Goal: Task Accomplishment & Management: Manage account settings

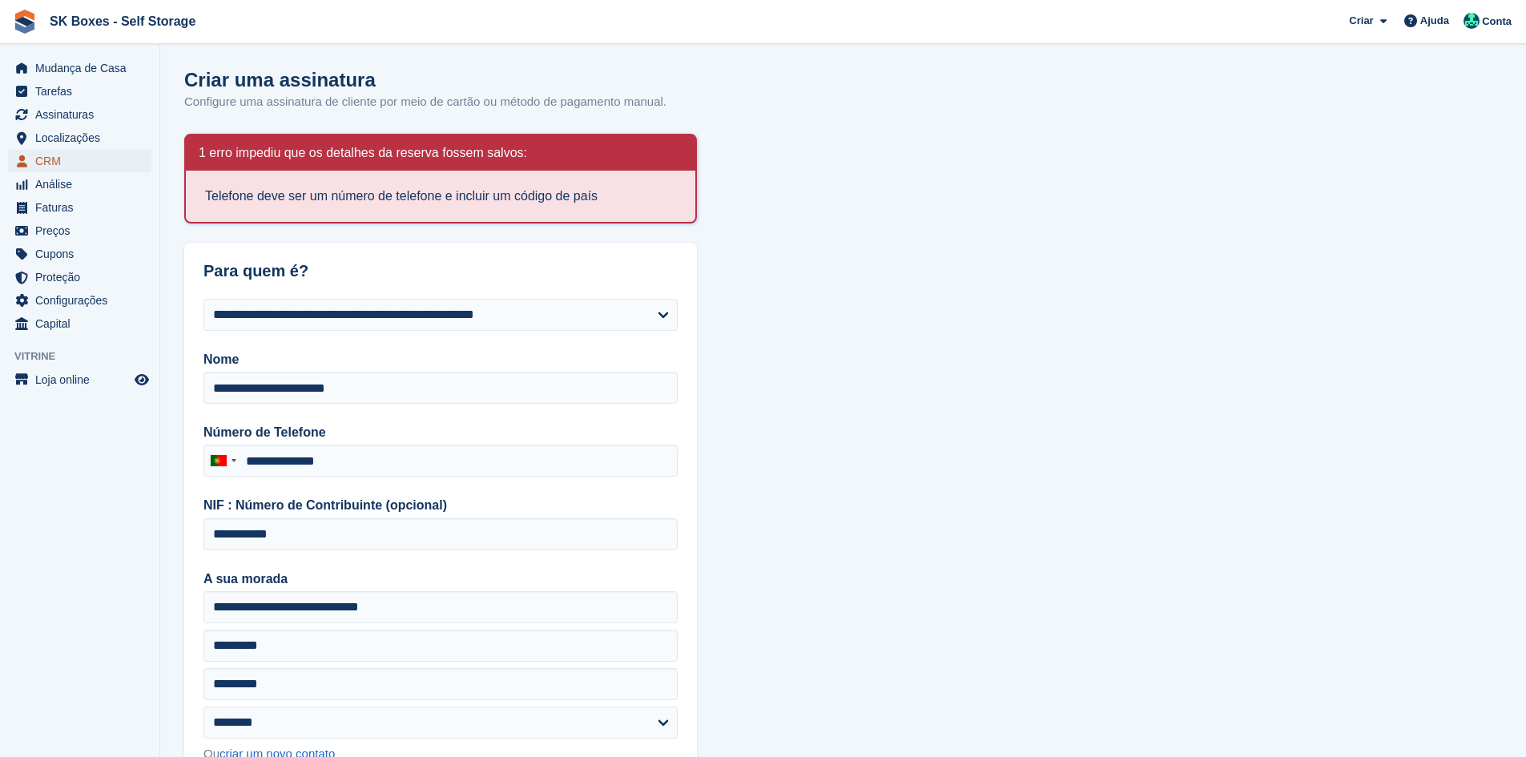
click at [38, 160] on span "CRM" at bounding box center [83, 161] width 96 height 22
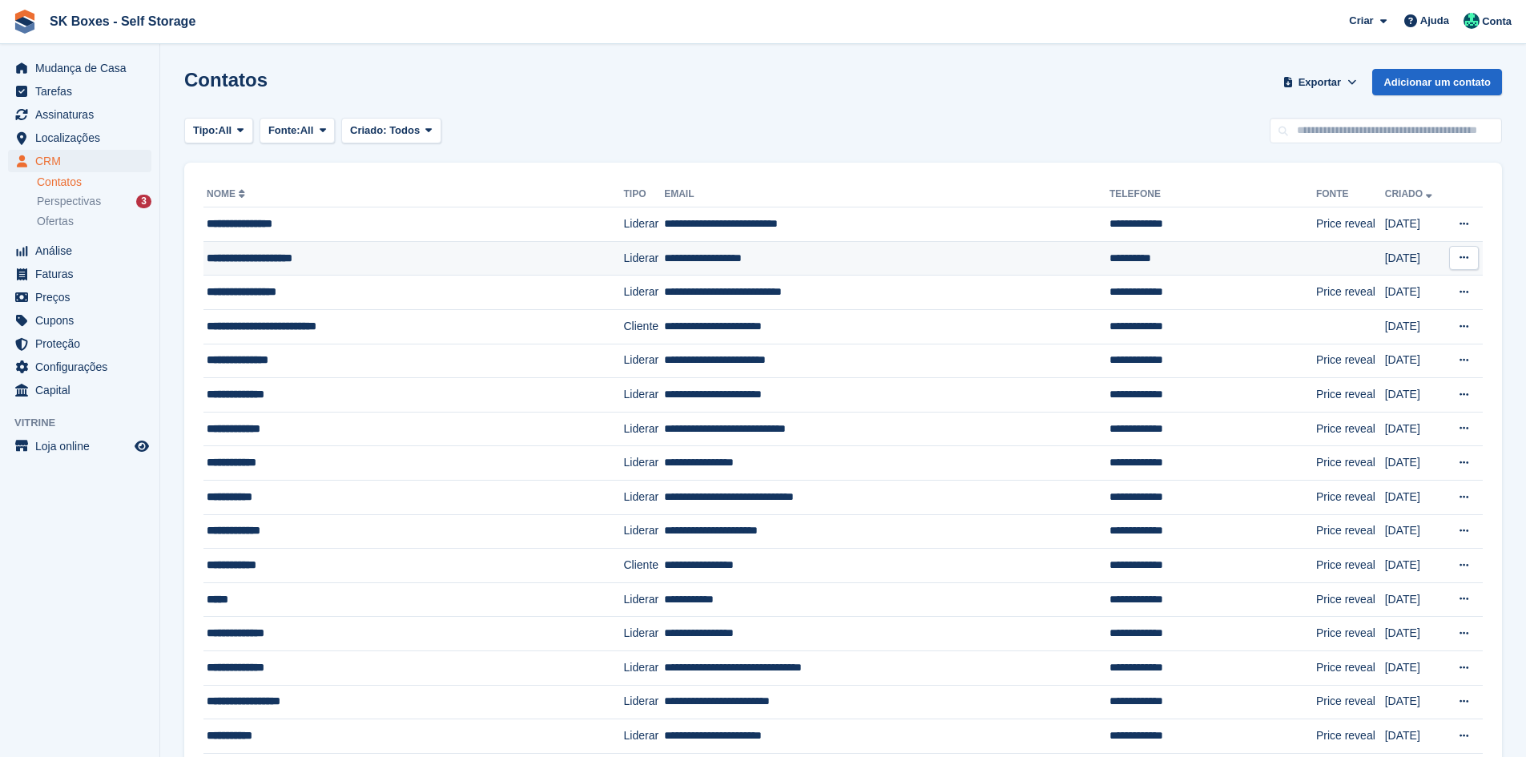
click at [326, 255] on div "**********" at bounding box center [386, 258] width 359 height 17
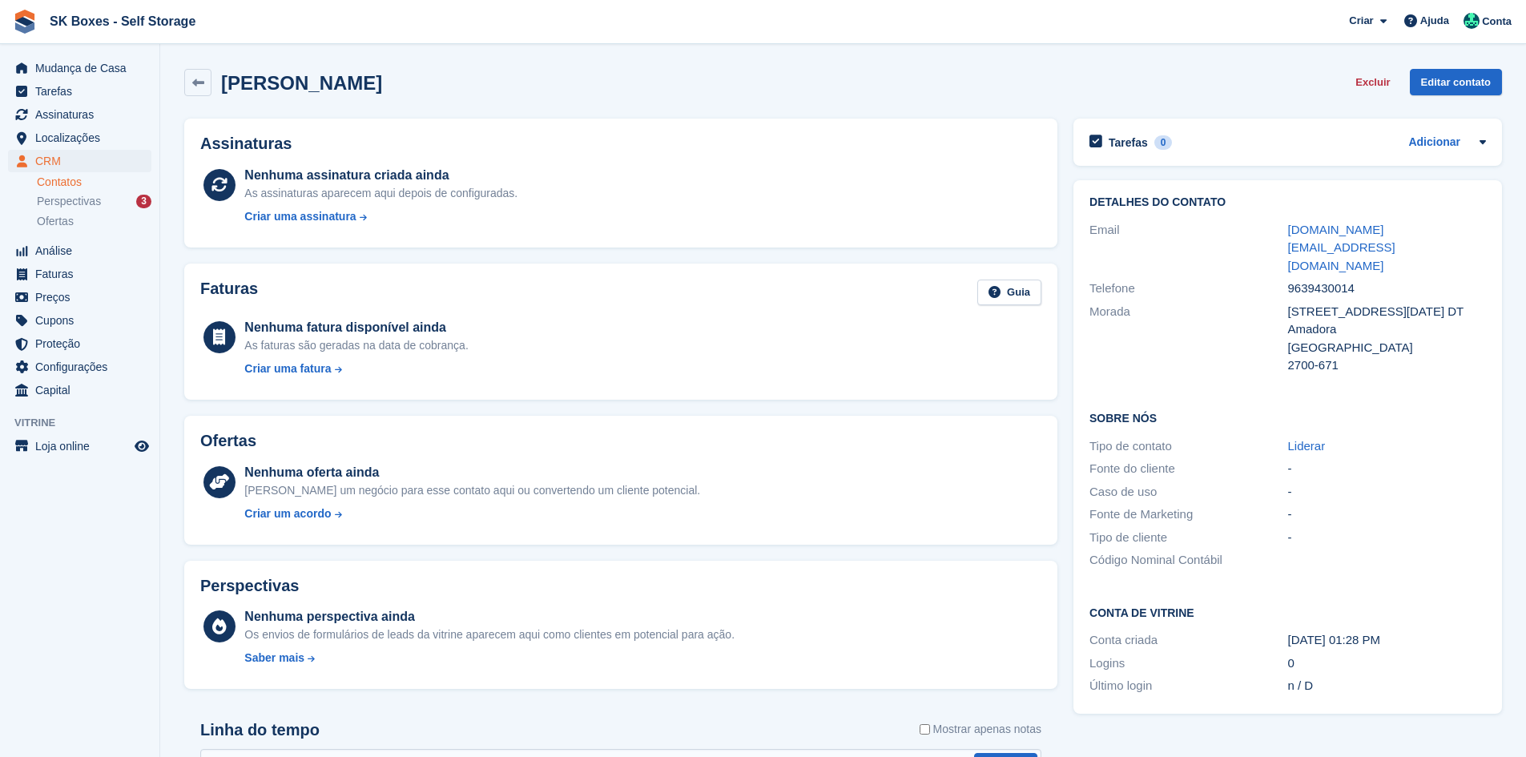
click at [1366, 84] on button "Excluir" at bounding box center [1372, 82] width 47 height 26
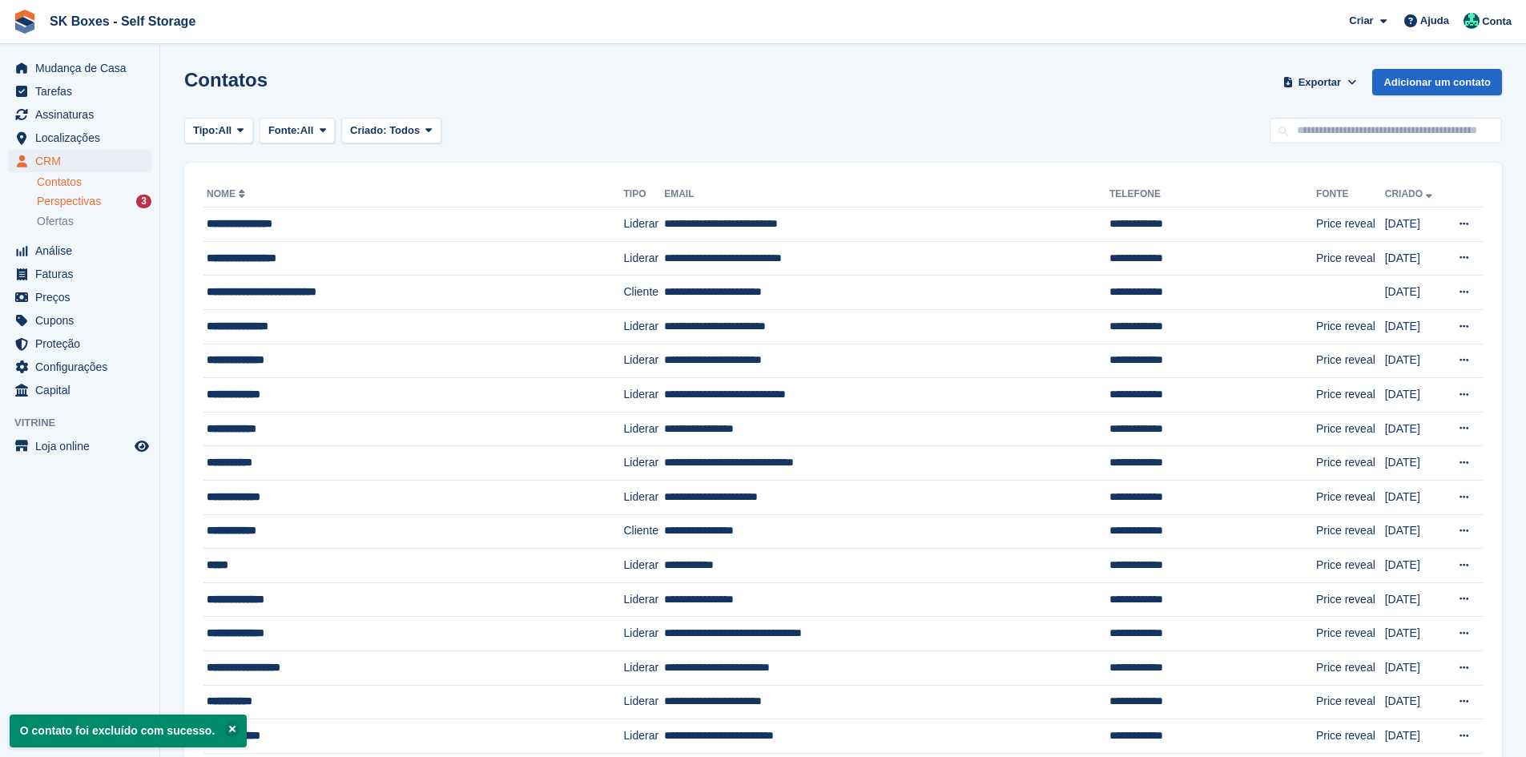
click at [85, 198] on span "Perspectivas" at bounding box center [69, 201] width 64 height 15
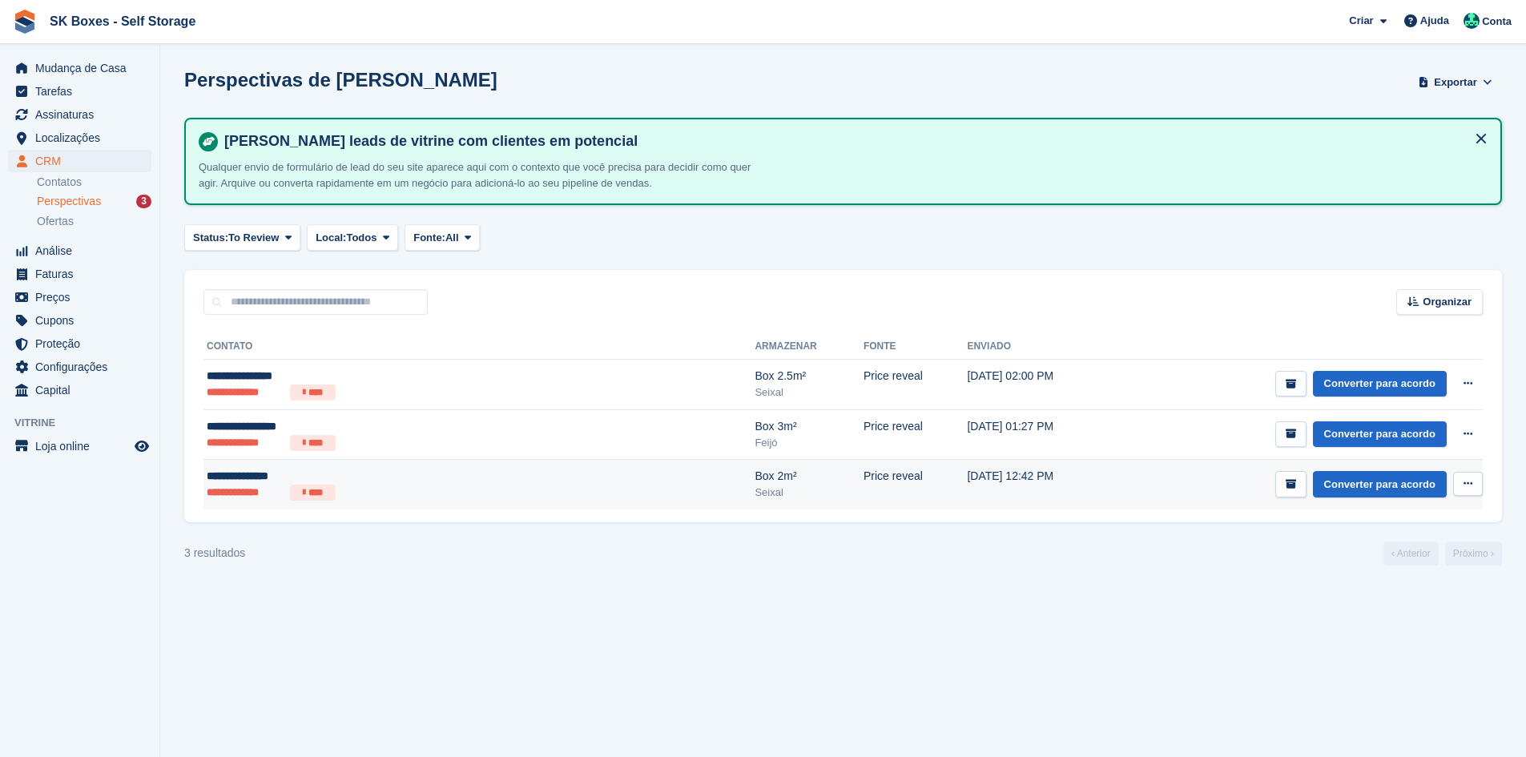
click at [332, 477] on div "**********" at bounding box center [363, 476] width 312 height 17
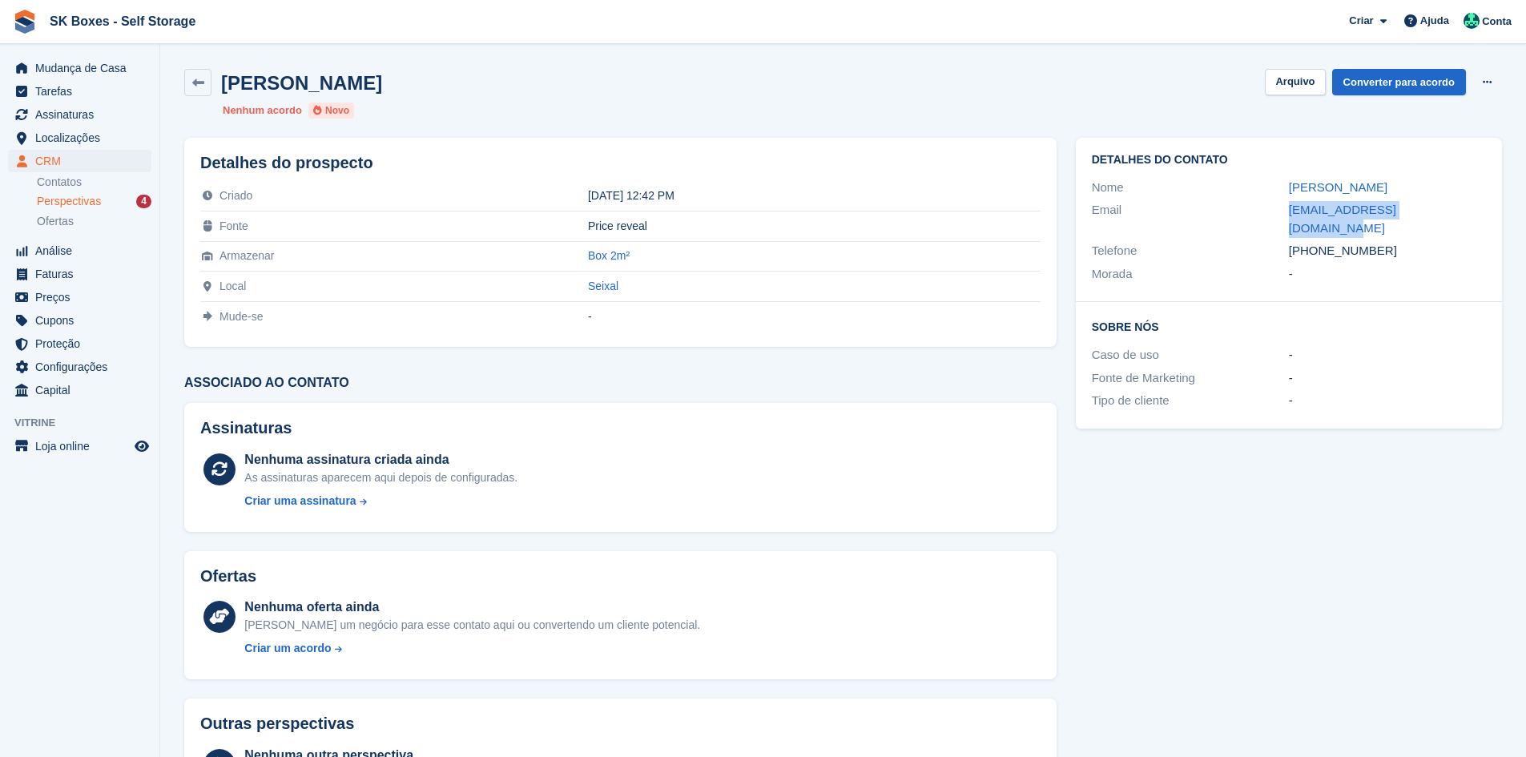
drag, startPoint x: 1290, startPoint y: 204, endPoint x: 1438, endPoint y: 207, distance: 148.2
click at [1438, 207] on div "Email carones.tatiana@gmail.com" at bounding box center [1289, 219] width 394 height 41
copy div "carones.tatiana@gmail.com"
click at [90, 135] on span "Localizações" at bounding box center [83, 138] width 96 height 22
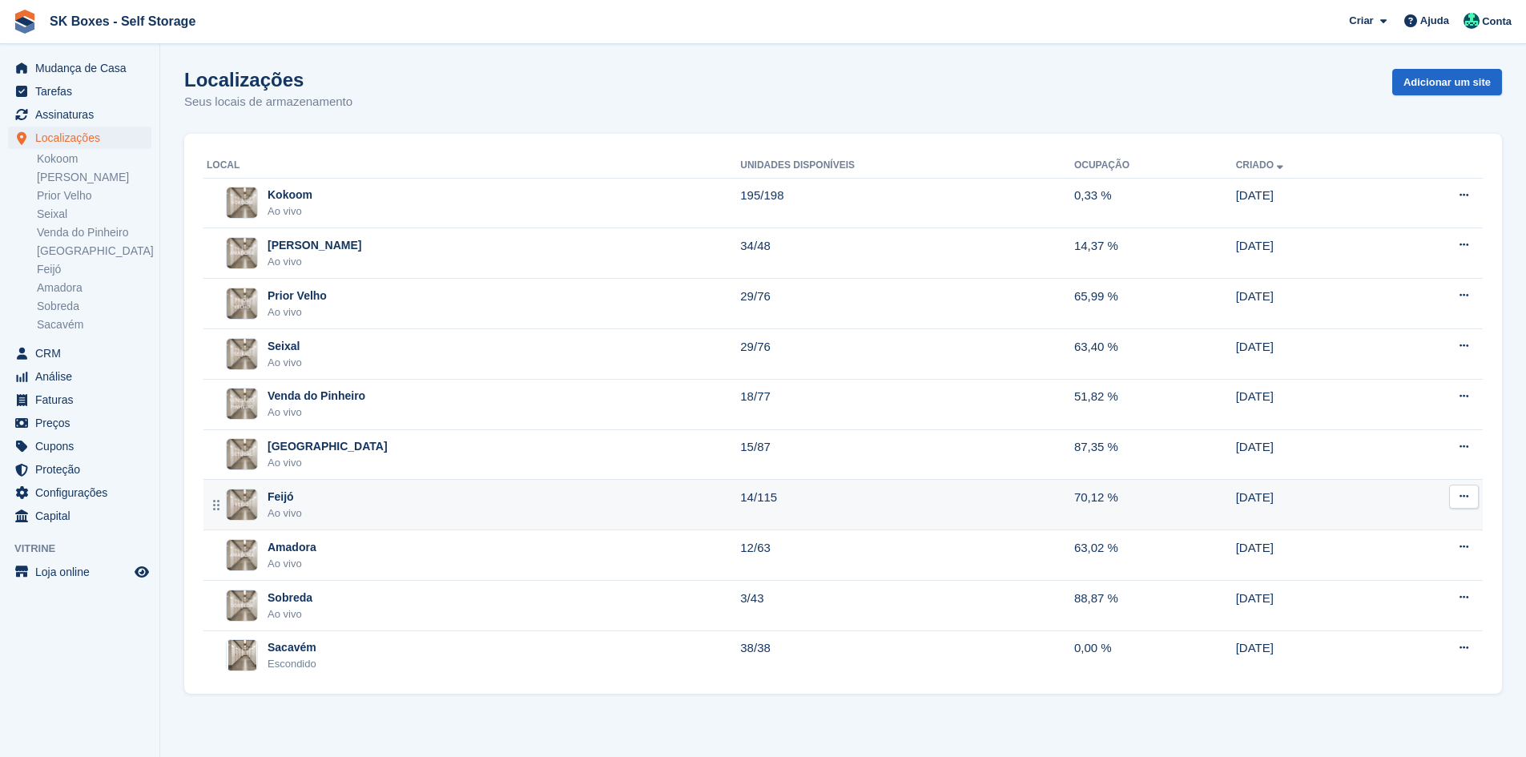
click at [424, 496] on div "Feijó Ao vivo" at bounding box center [473, 505] width 533 height 33
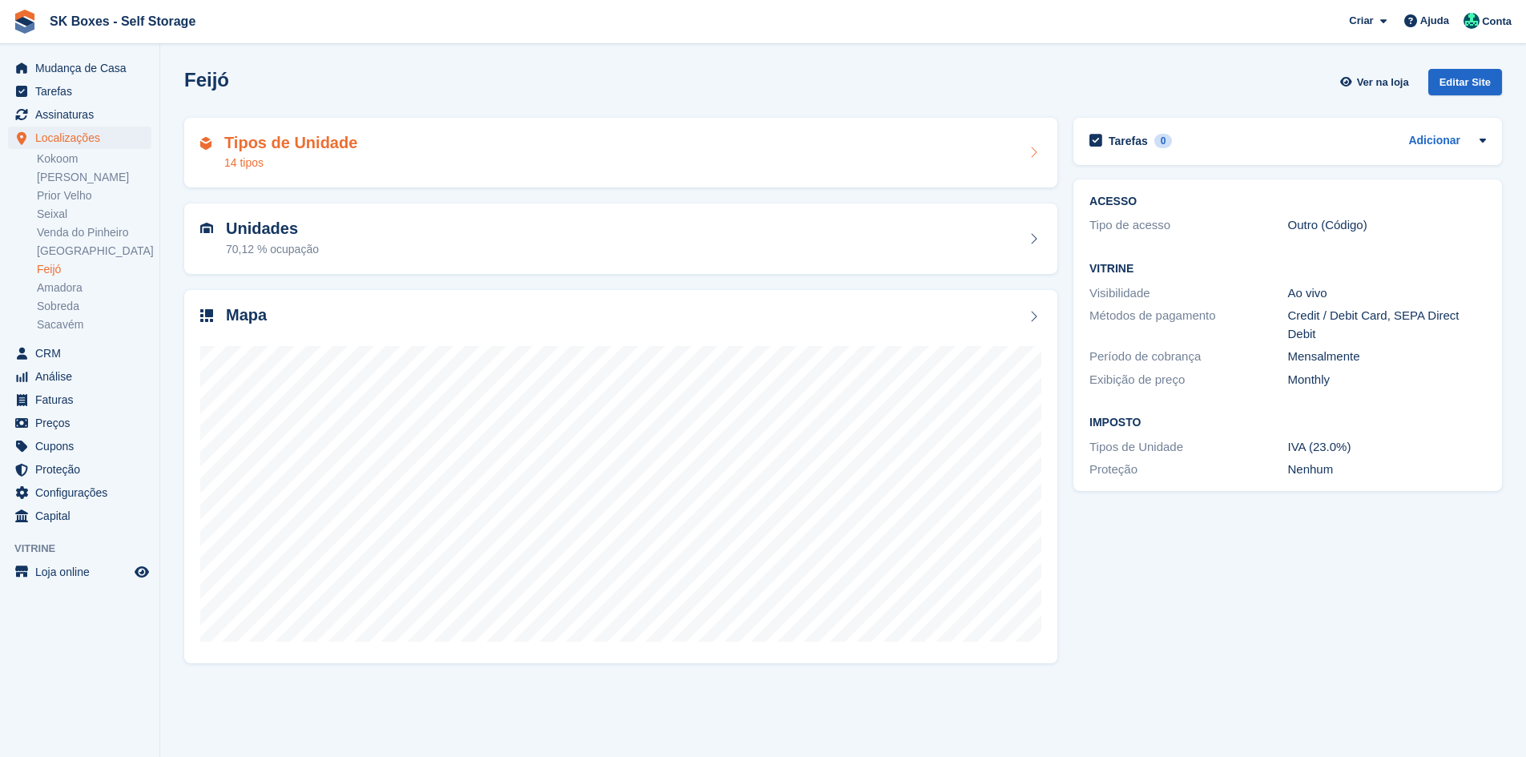
click at [451, 151] on div "Tipos de Unidade 14 tipos" at bounding box center [620, 153] width 841 height 38
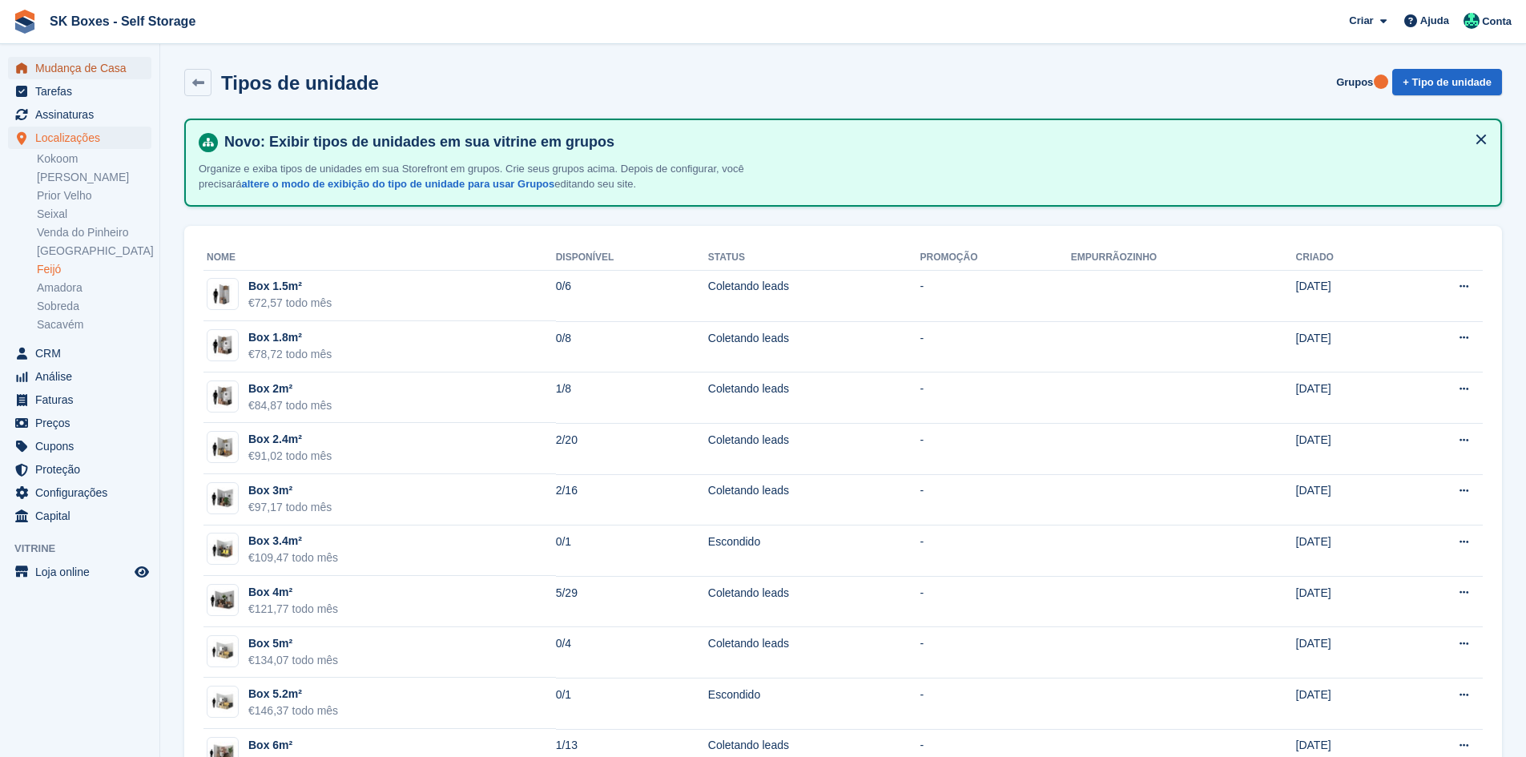
click at [74, 67] on span "Mudança de Casa" at bounding box center [83, 68] width 96 height 22
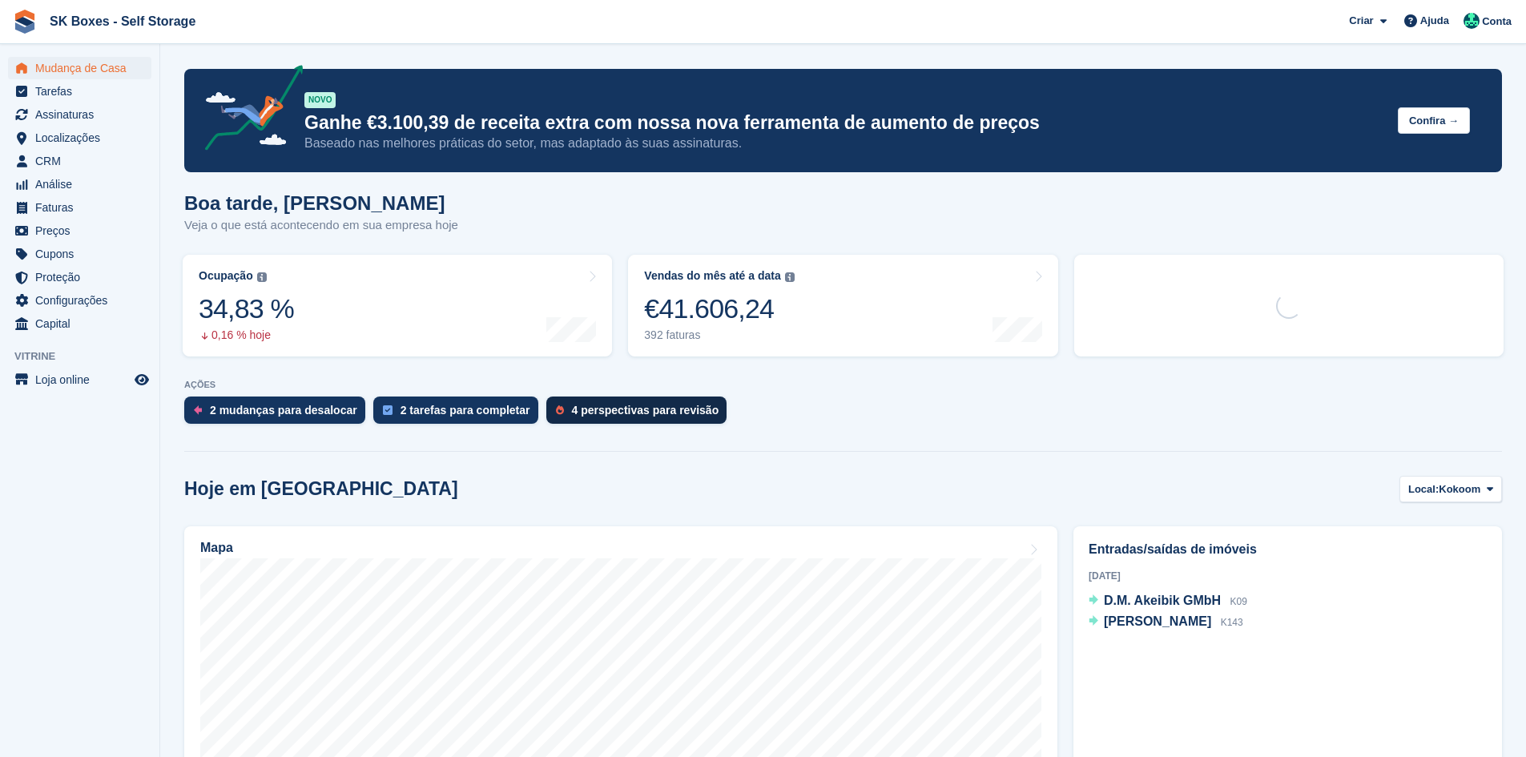
click at [547, 405] on div "4 perspectivas para revisão" at bounding box center [636, 409] width 181 height 27
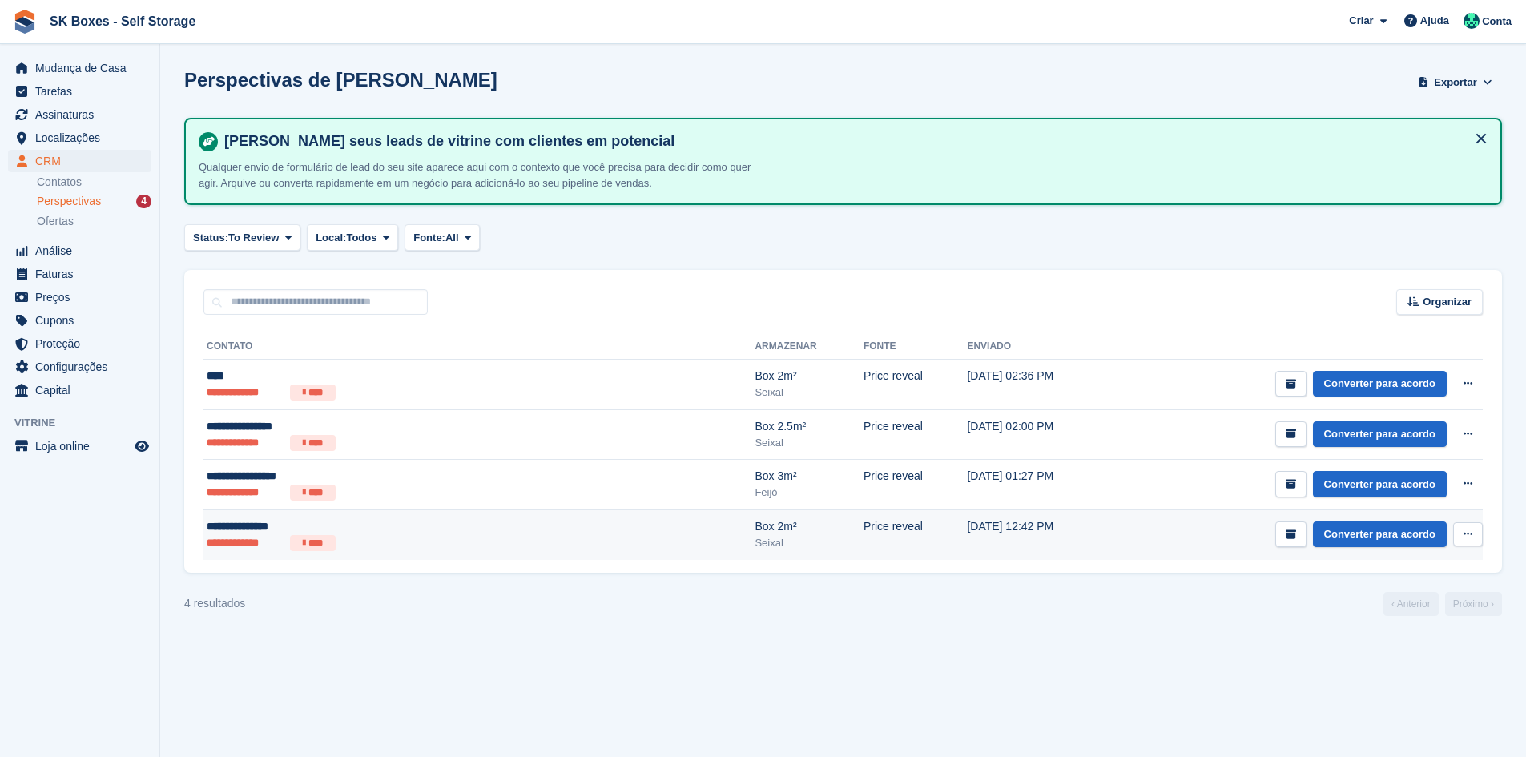
click at [439, 541] on ul "**********" at bounding box center [363, 543] width 312 height 16
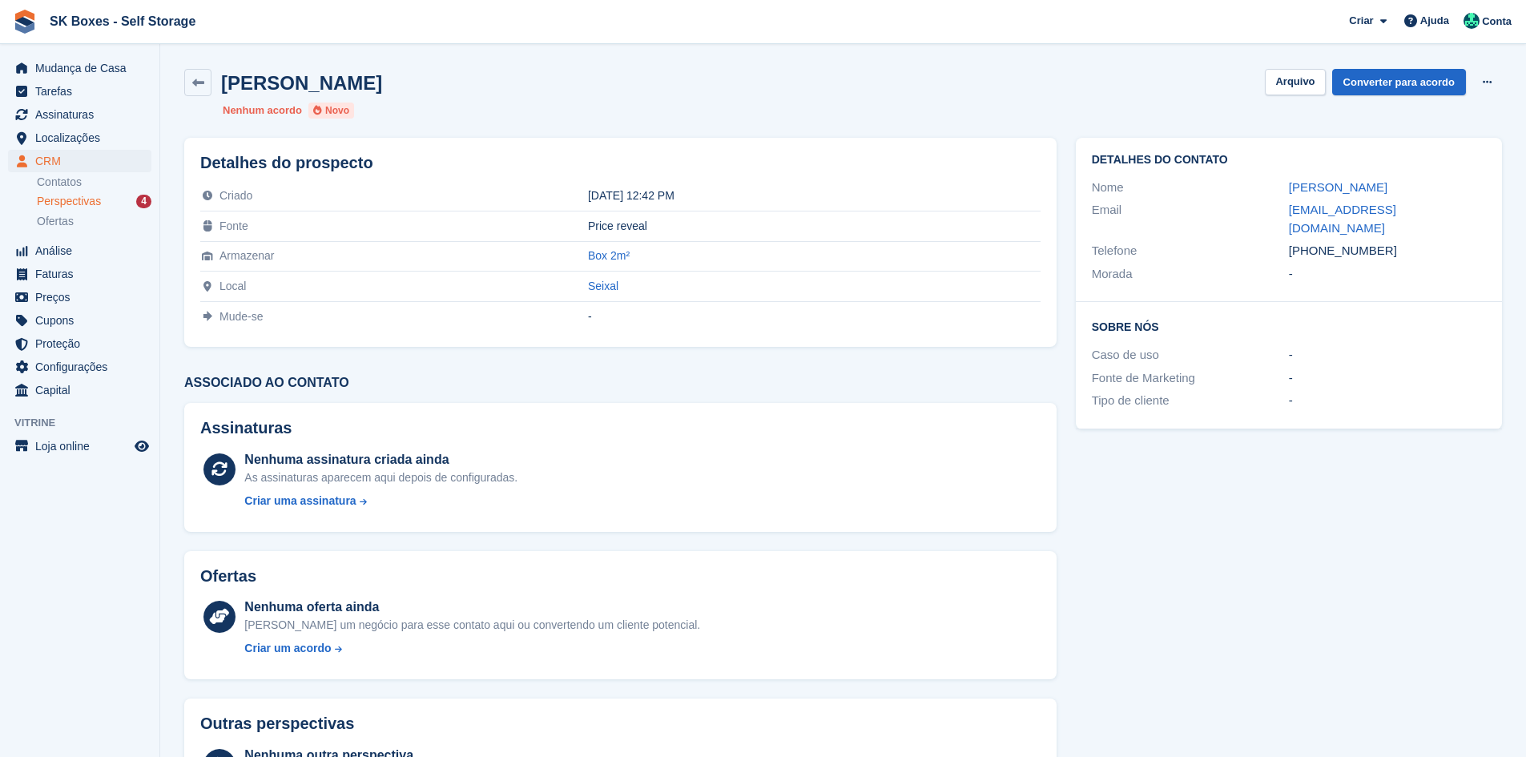
click at [1274, 179] on div "Nome" at bounding box center [1190, 188] width 197 height 18
click at [84, 206] on span "Perspectivas" at bounding box center [69, 201] width 64 height 15
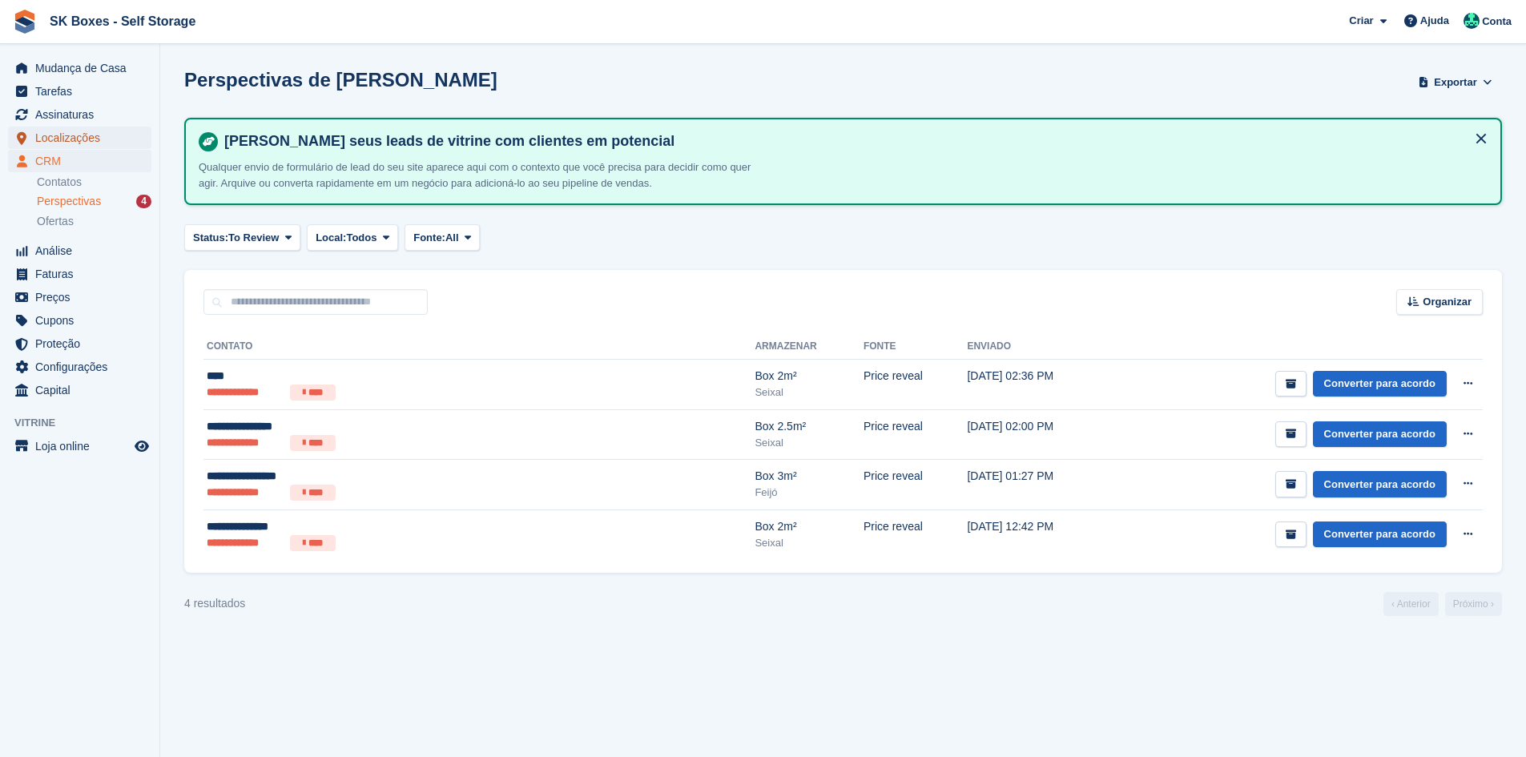
click at [84, 131] on span "Localizações" at bounding box center [83, 138] width 96 height 22
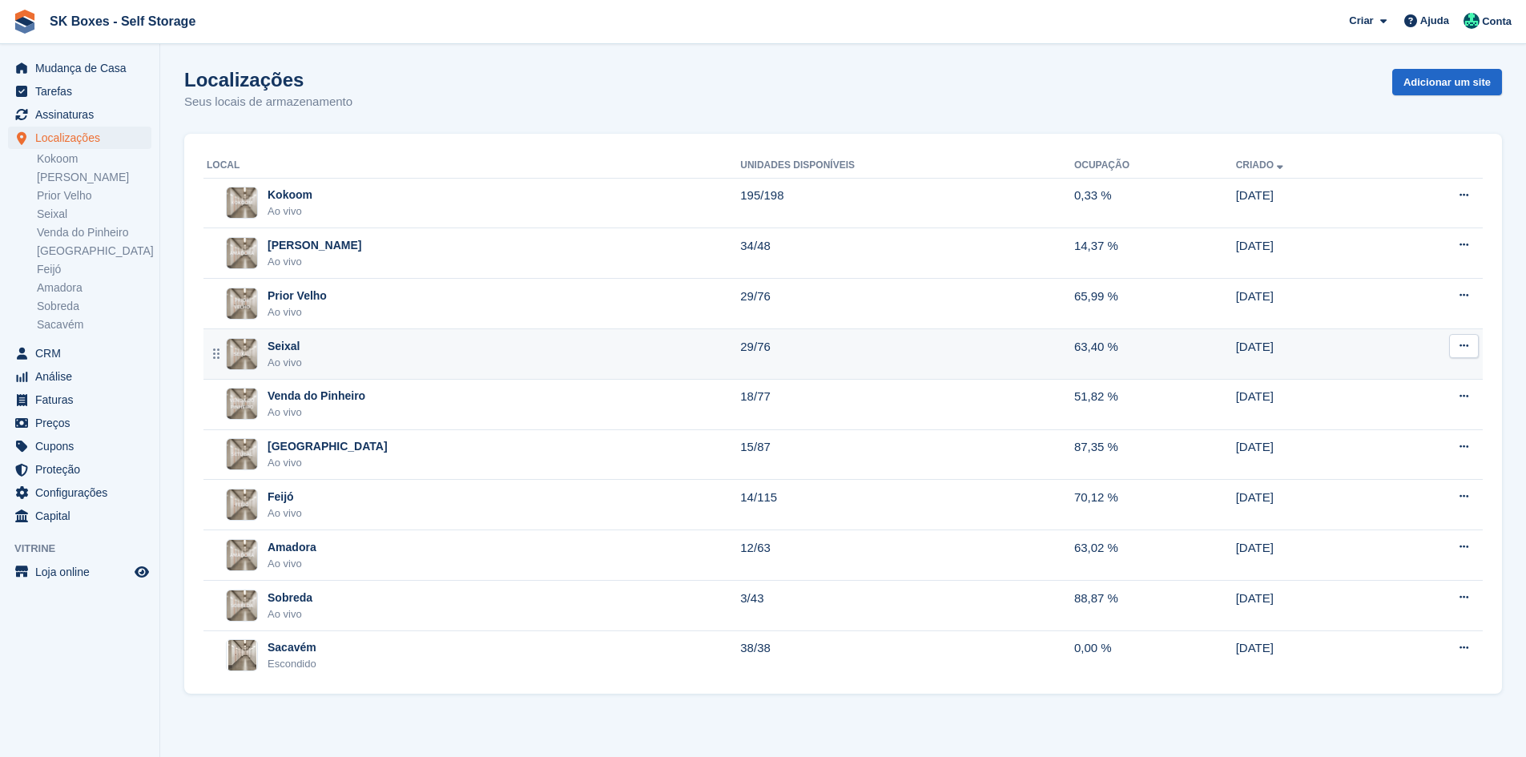
click at [377, 354] on div "Seixal Ao vivo" at bounding box center [473, 354] width 533 height 33
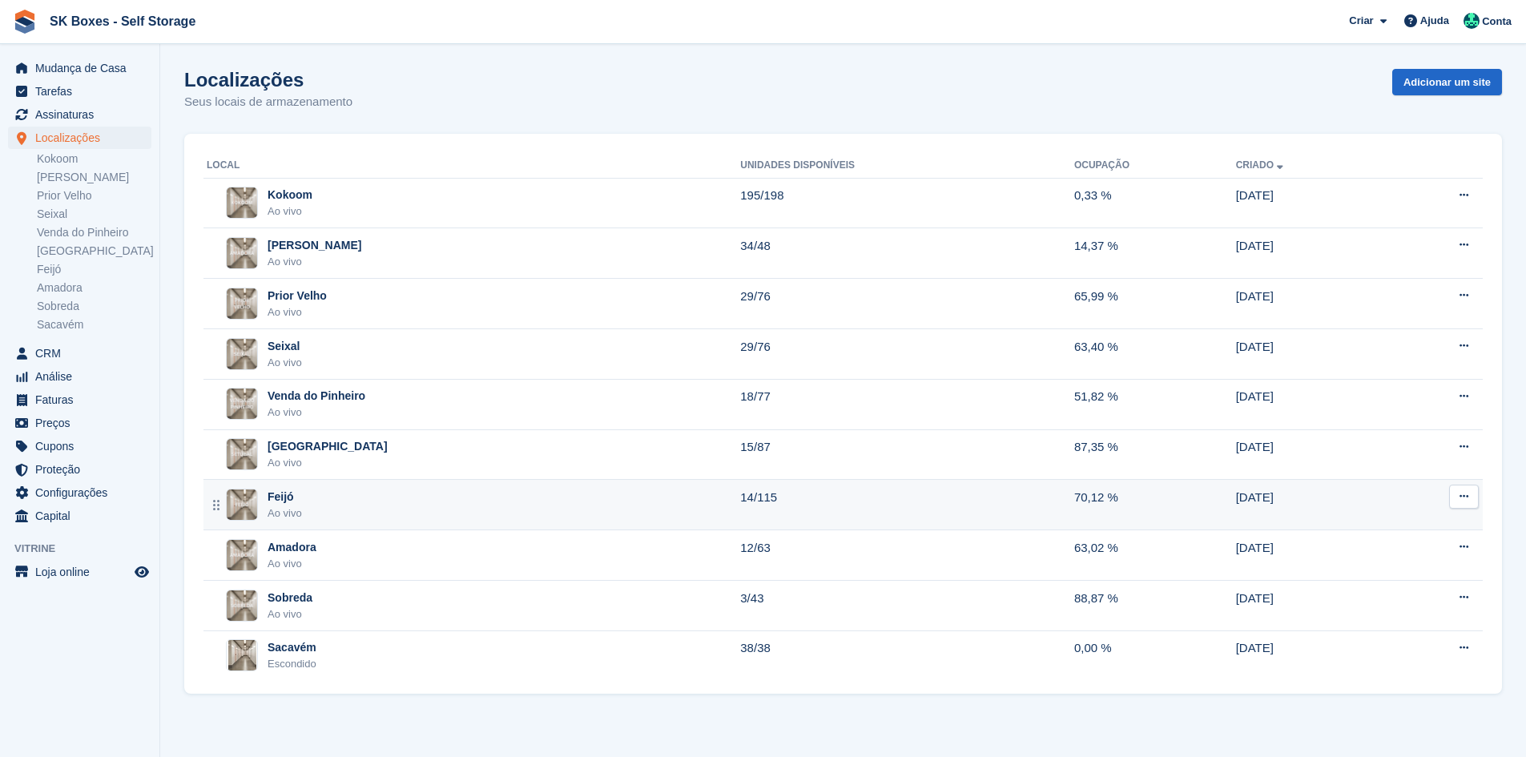
click at [418, 506] on div "Feijó Ao vivo" at bounding box center [473, 505] width 533 height 33
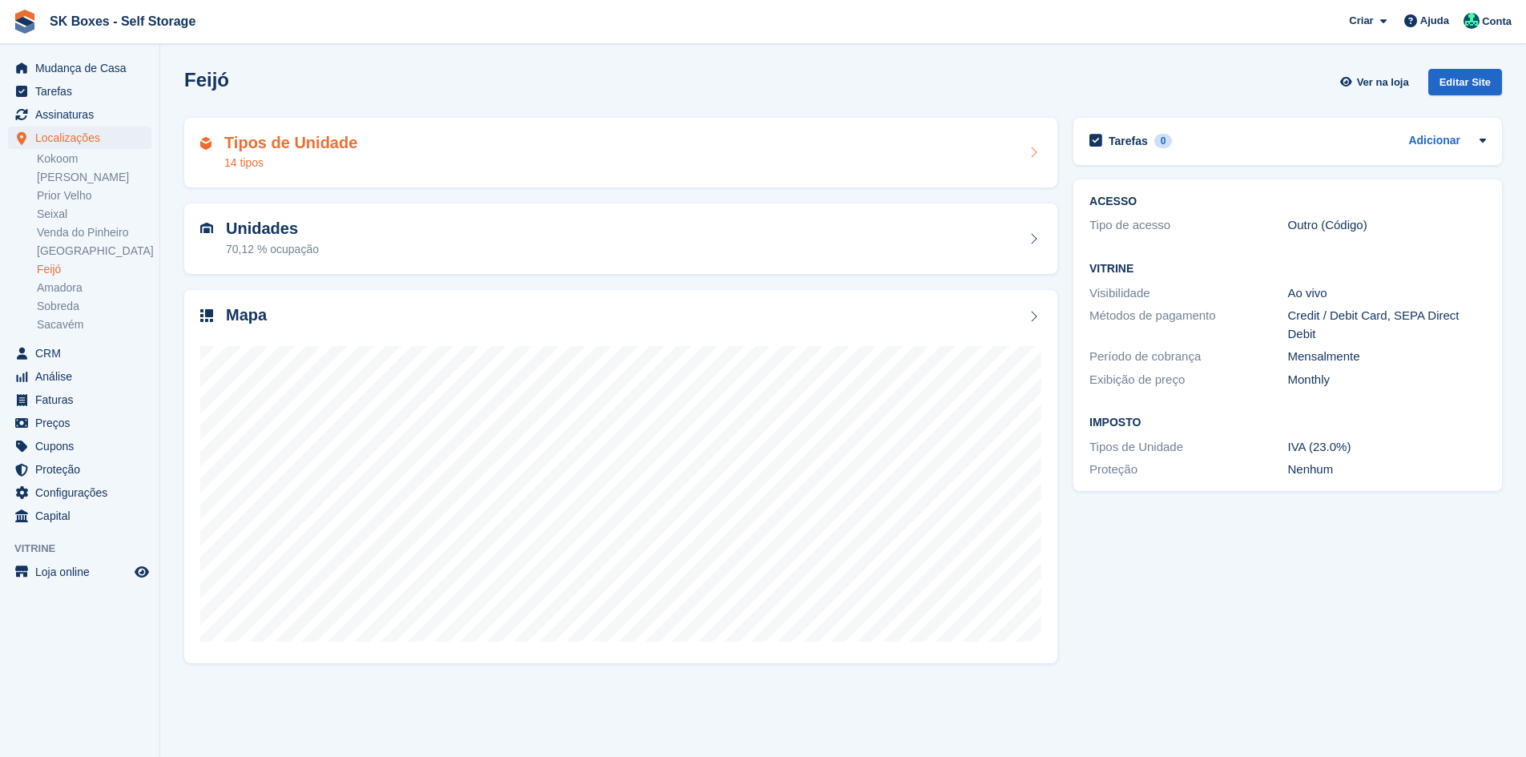
click at [418, 175] on div "Tipos de Unidade 14 tipos" at bounding box center [620, 153] width 873 height 70
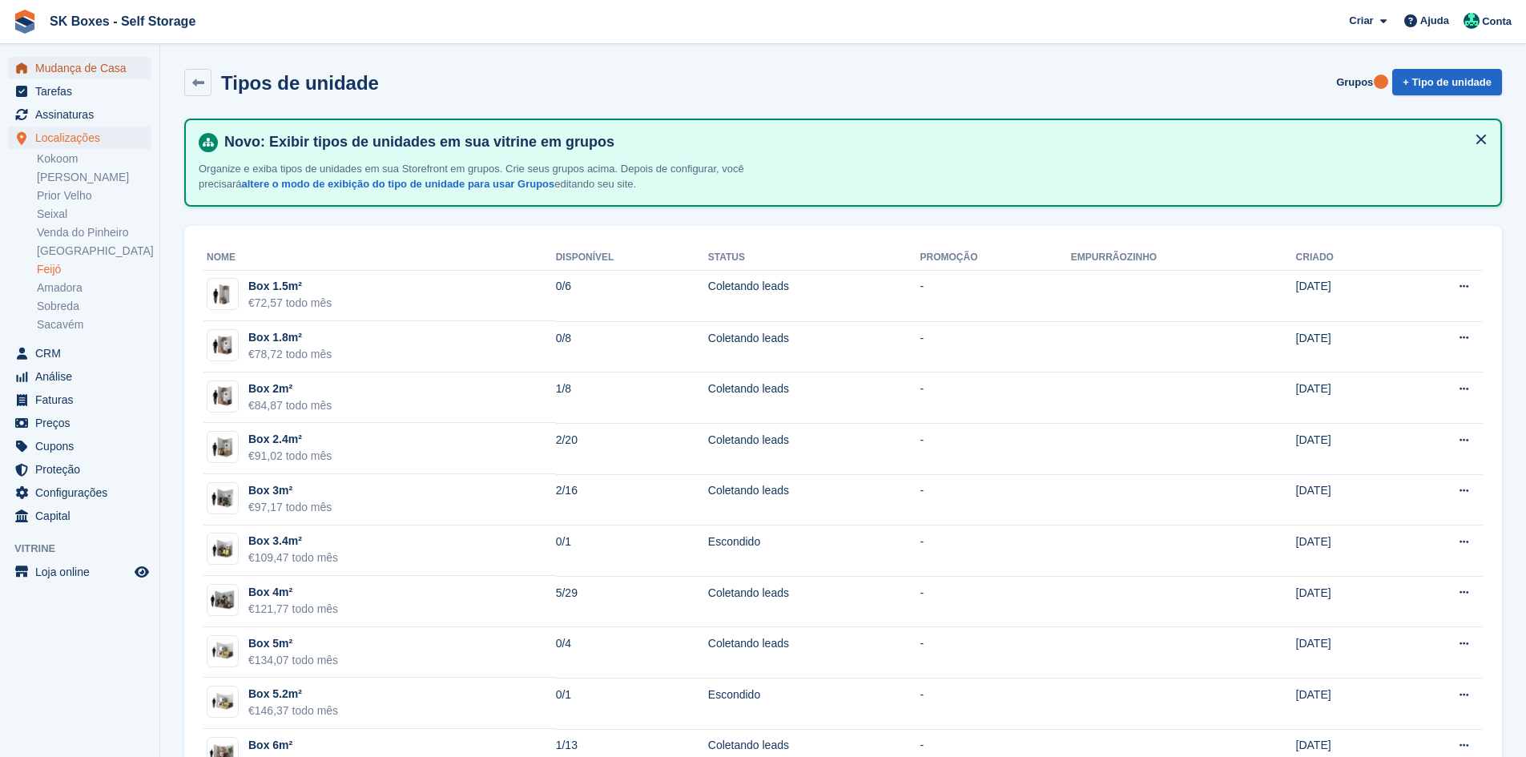
click at [120, 58] on span "Mudança de Casa" at bounding box center [83, 68] width 96 height 22
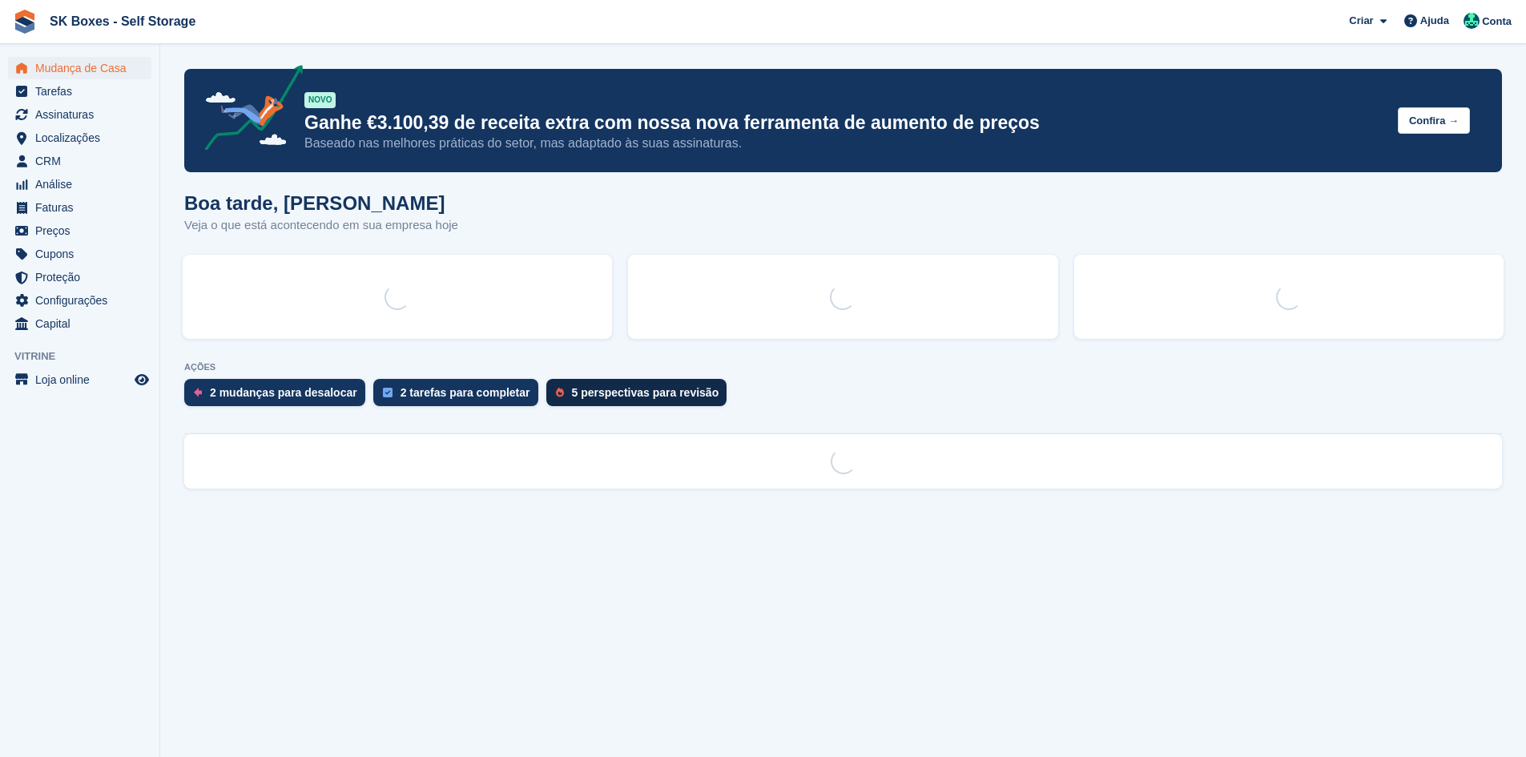
click at [638, 388] on div "AÇÕES 2 mudanças para desalocar 2 tarefas para completar 5 perspectivas para re…" at bounding box center [843, 388] width 1318 height 52
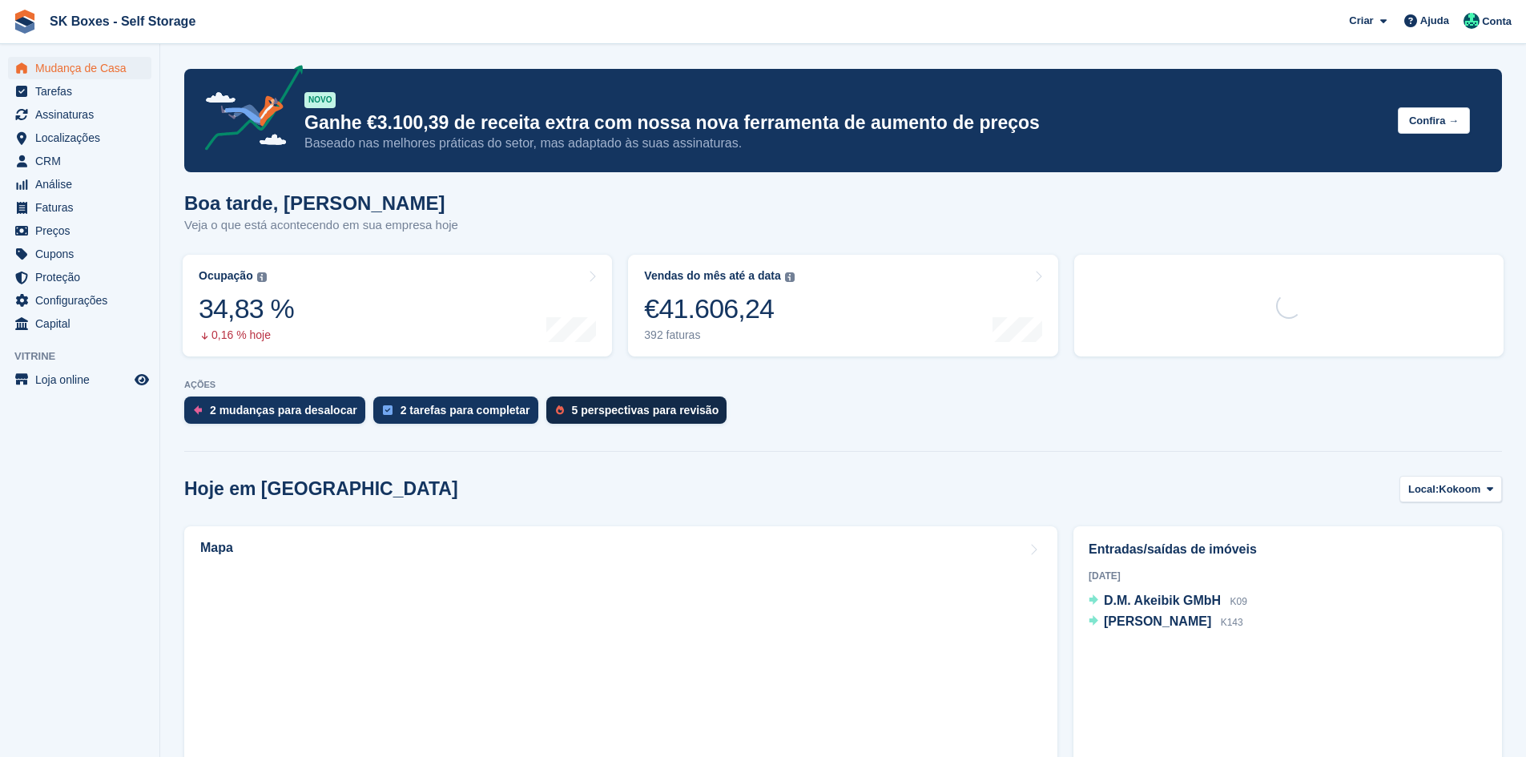
click at [660, 420] on div "5 perspectivas para revisão" at bounding box center [636, 409] width 181 height 27
click at [659, 411] on div "5 perspectivas para revisão" at bounding box center [645, 410] width 147 height 13
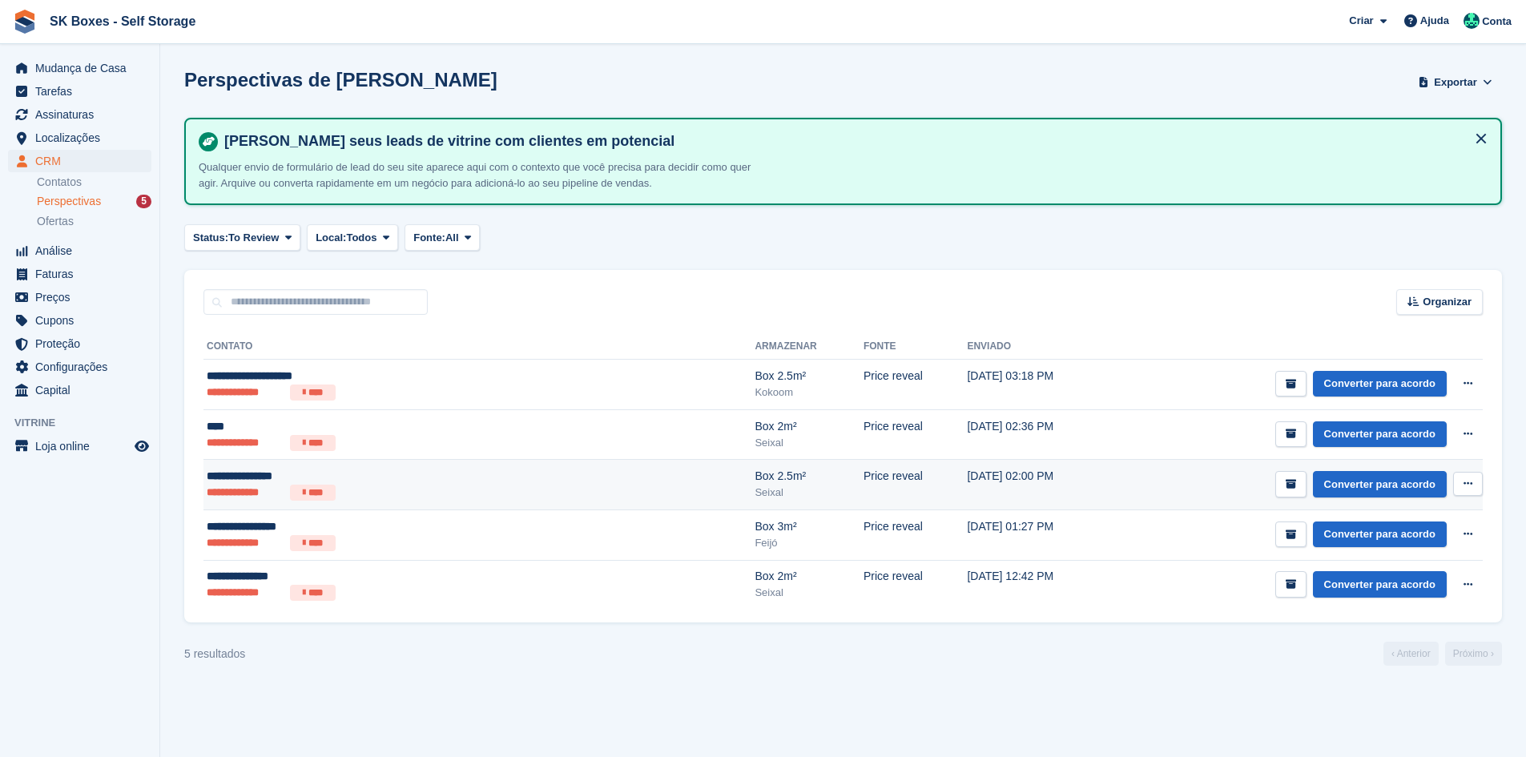
click at [473, 477] on div "**********" at bounding box center [363, 476] width 312 height 17
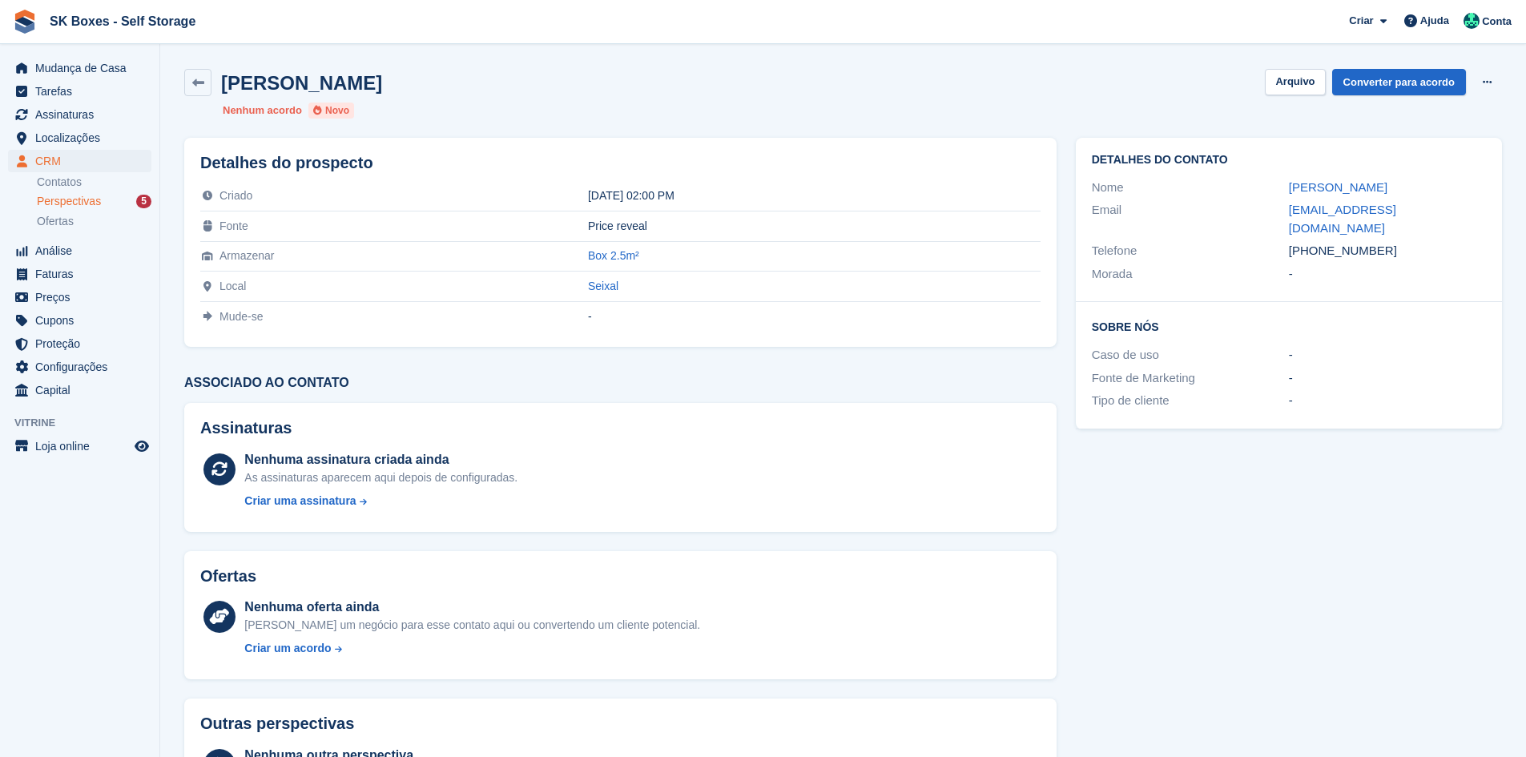
drag, startPoint x: 1282, startPoint y: 180, endPoint x: 1409, endPoint y: 182, distance: 127.4
click at [1409, 182] on div "Nome Pedro Gonçalves" at bounding box center [1289, 187] width 394 height 23
copy div "Pedro Gonçalves"
drag, startPoint x: 1406, startPoint y: 231, endPoint x: 1317, endPoint y: 239, distance: 89.2
click at [1317, 242] on div "+351961634230" at bounding box center [1387, 251] width 197 height 18
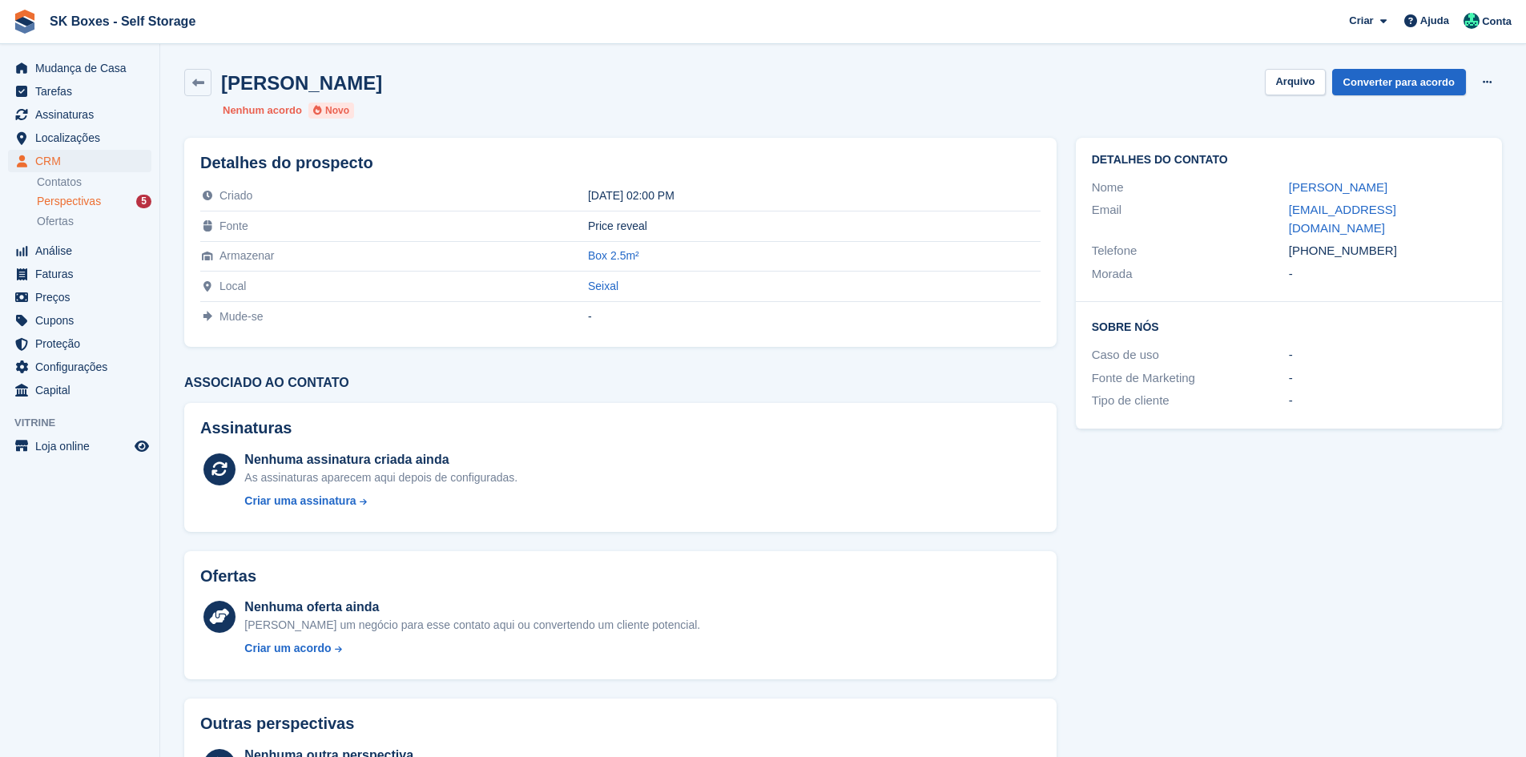
copy div "961634230"
drag, startPoint x: 1246, startPoint y: 254, endPoint x: 1270, endPoint y: 212, distance: 48.1
click at [1246, 265] on div "Morada" at bounding box center [1190, 274] width 197 height 18
drag, startPoint x: 1294, startPoint y: 209, endPoint x: 1477, endPoint y: 211, distance: 182.6
click at [1477, 211] on div "Email pedro19goncalves93@gmail.com" at bounding box center [1289, 219] width 394 height 41
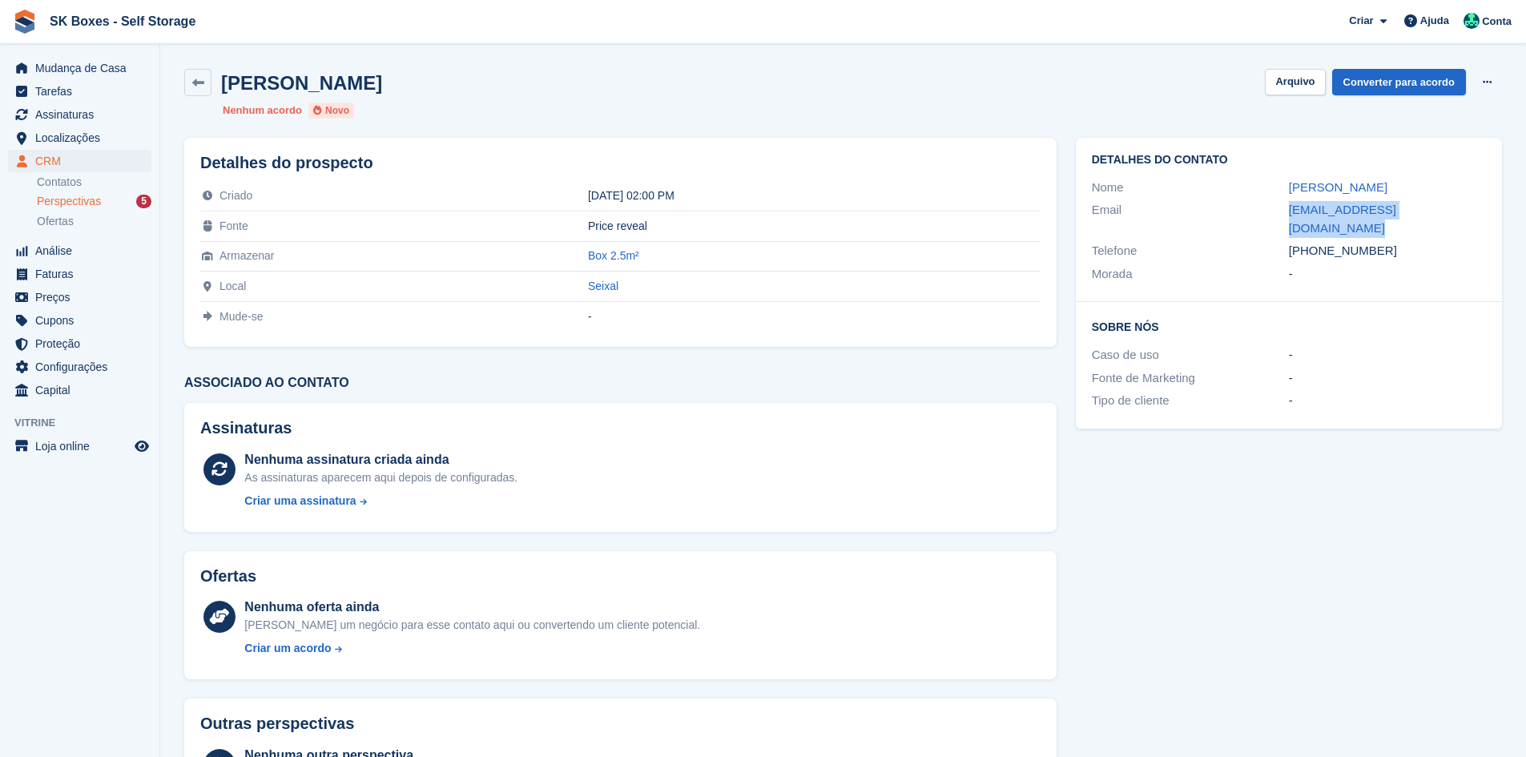
copy div "pedro19goncalves93@gmail.com"
click at [1274, 73] on button "Arquivo" at bounding box center [1295, 82] width 60 height 26
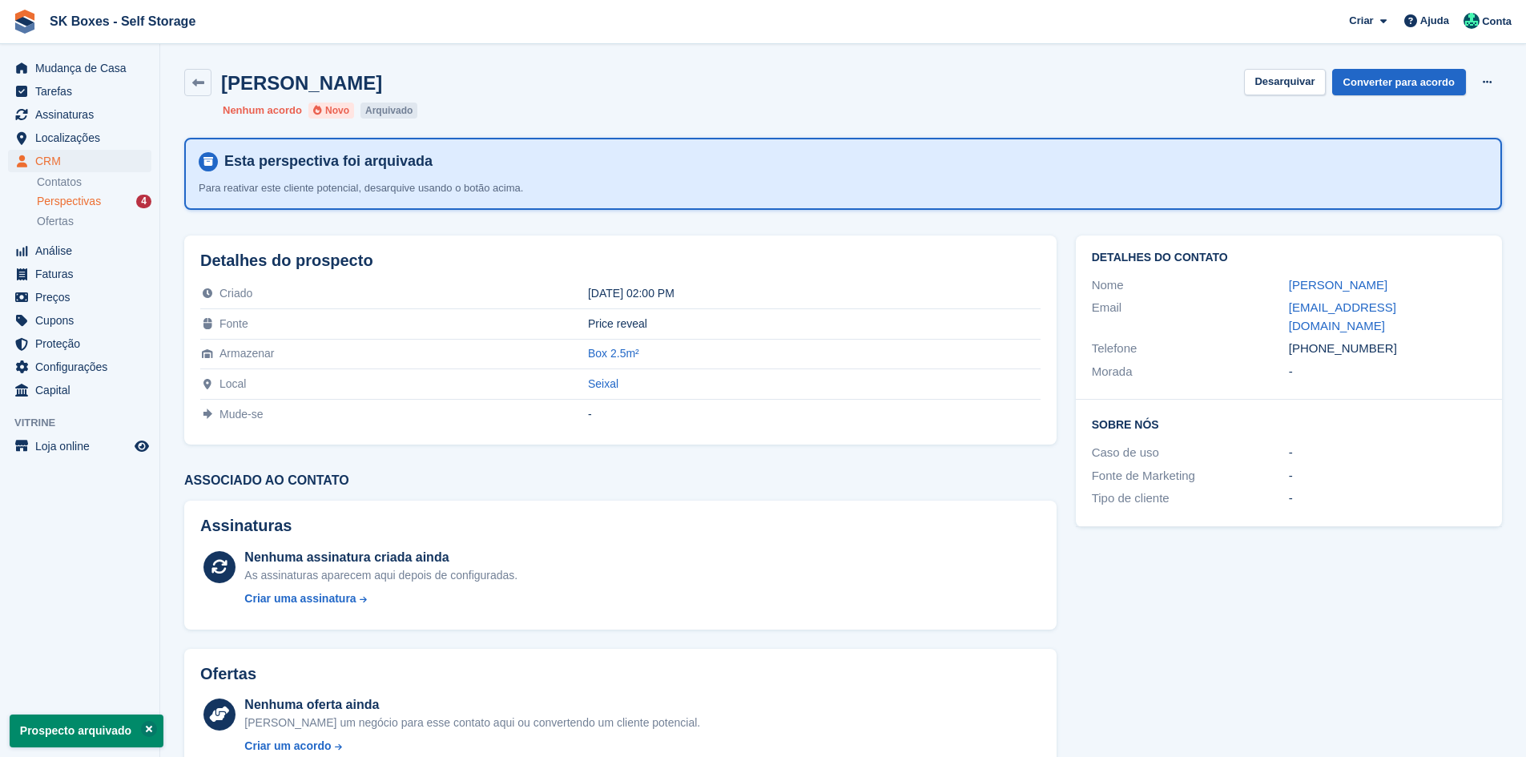
click at [63, 195] on span "Perspectivas" at bounding box center [69, 201] width 64 height 15
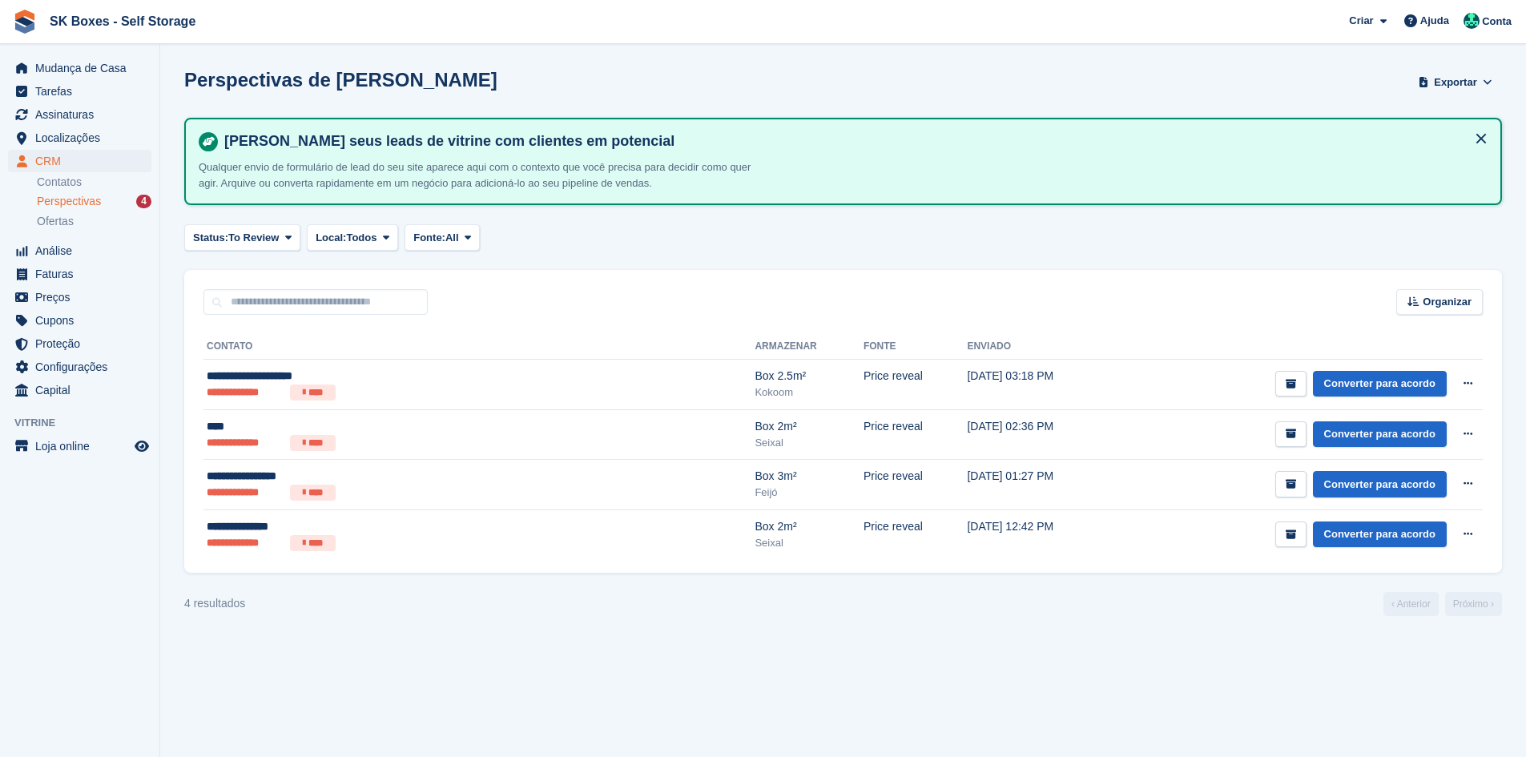
click at [328, 569] on div "**********" at bounding box center [843, 444] width 1318 height 258
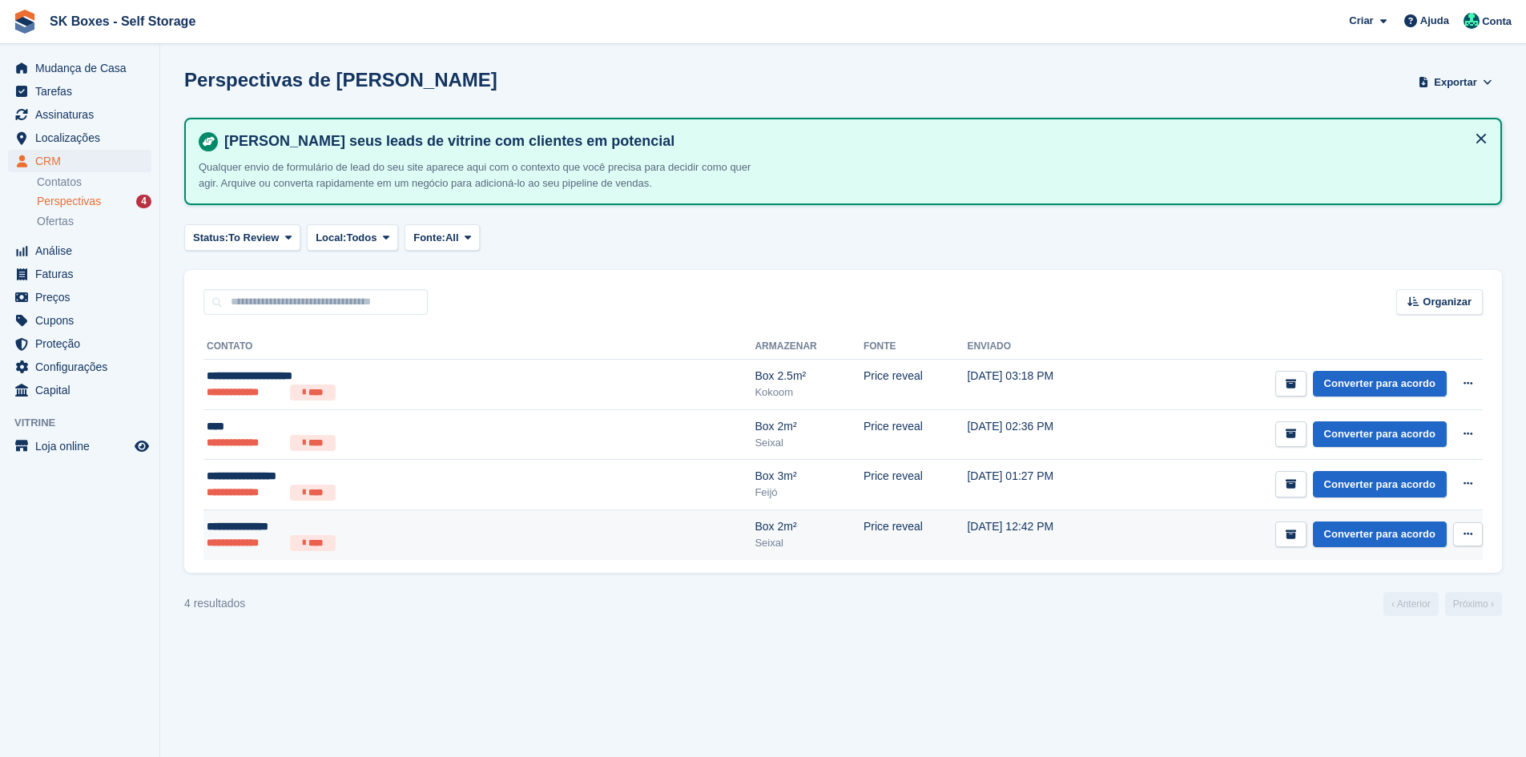
click at [353, 556] on td "**********" at bounding box center [478, 534] width 551 height 50
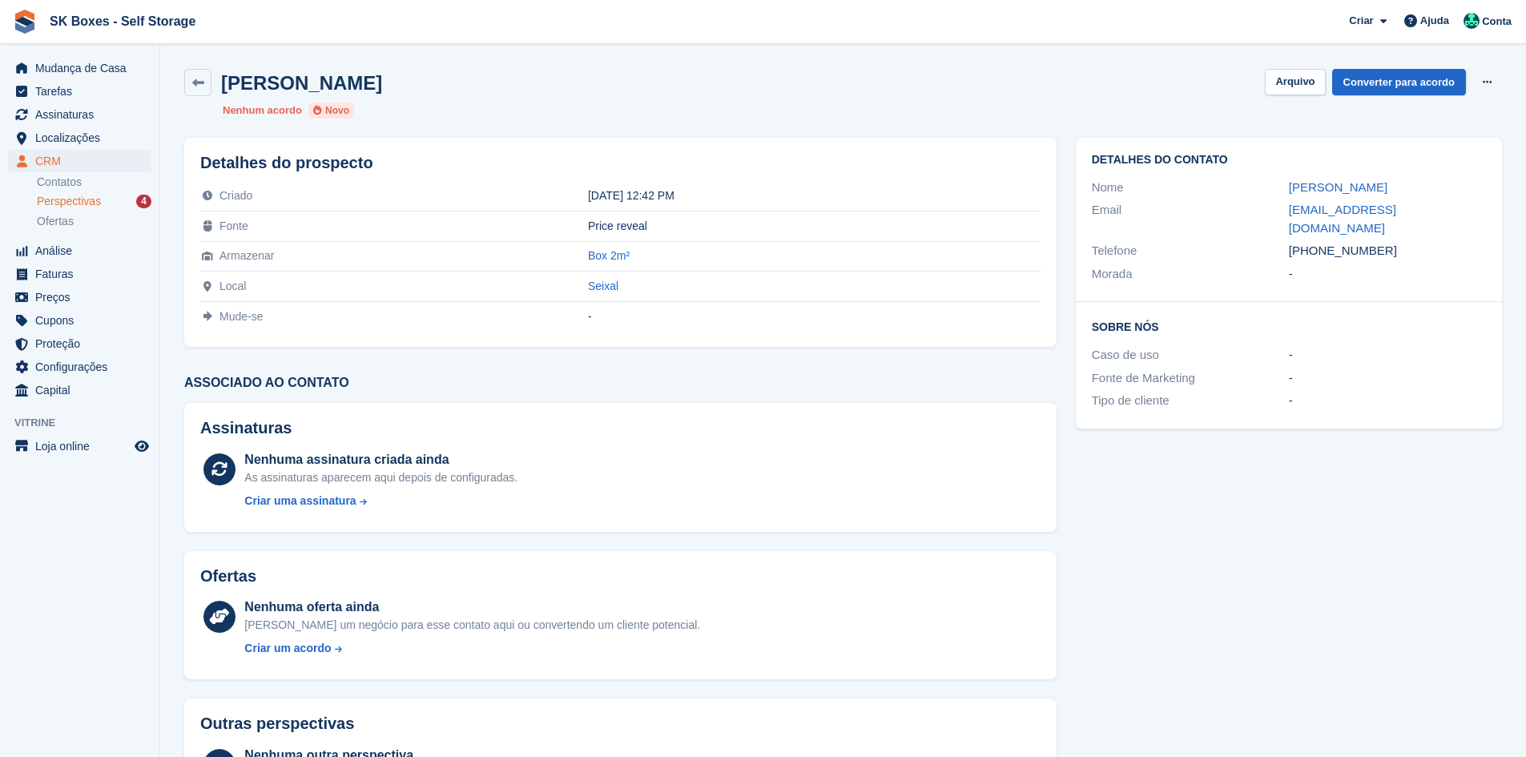
drag, startPoint x: 1287, startPoint y: 183, endPoint x: 1390, endPoint y: 183, distance: 103.3
click at [1390, 183] on div "Nome [PERSON_NAME]" at bounding box center [1289, 187] width 394 height 23
copy div "[PERSON_NAME]"
drag, startPoint x: 1381, startPoint y: 240, endPoint x: 1315, endPoint y: 234, distance: 66.0
click at [1315, 242] on div "+351932591349" at bounding box center [1387, 251] width 197 height 18
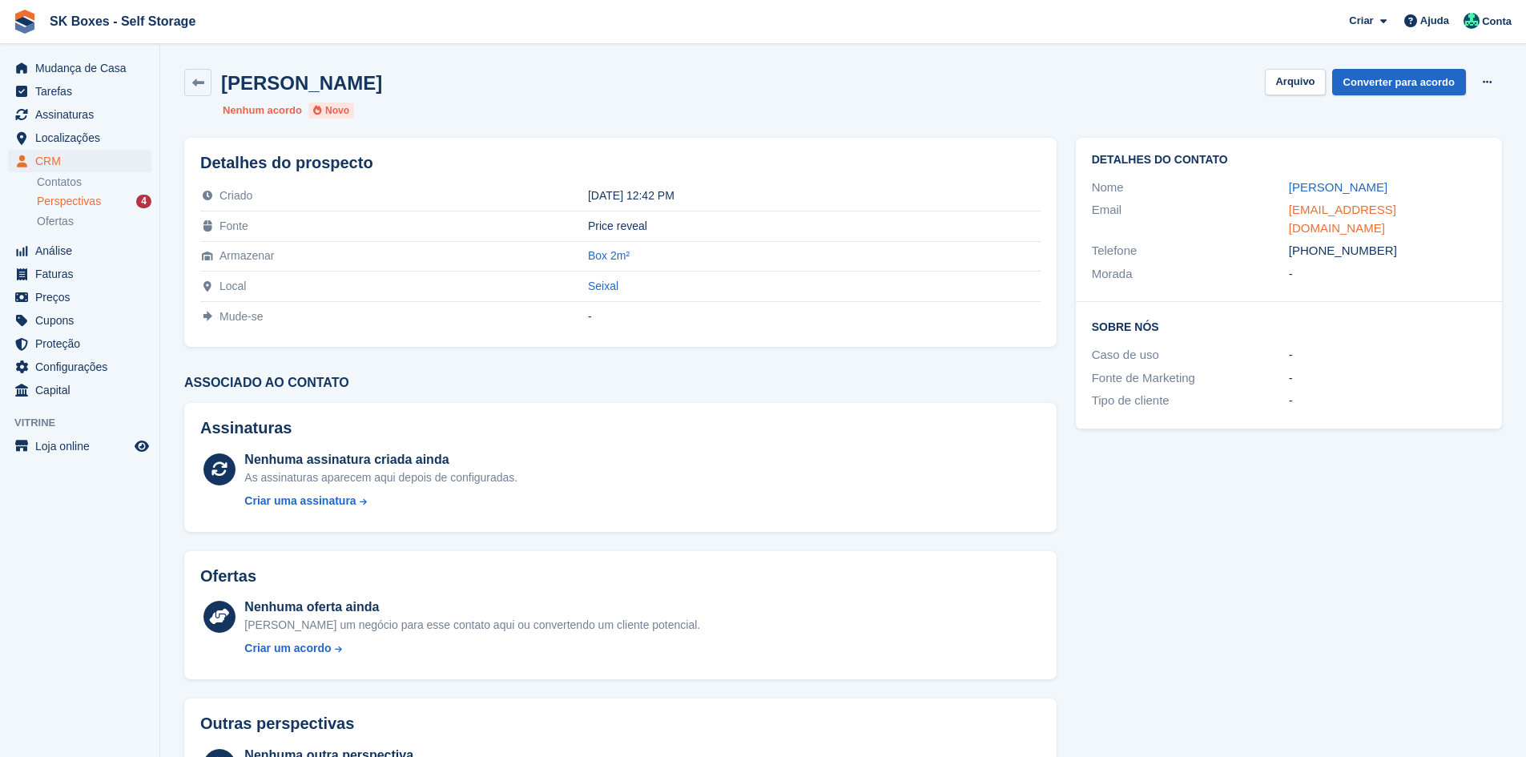
copy div "932591349"
click at [1325, 82] on button "Arquivo" at bounding box center [1295, 82] width 60 height 26
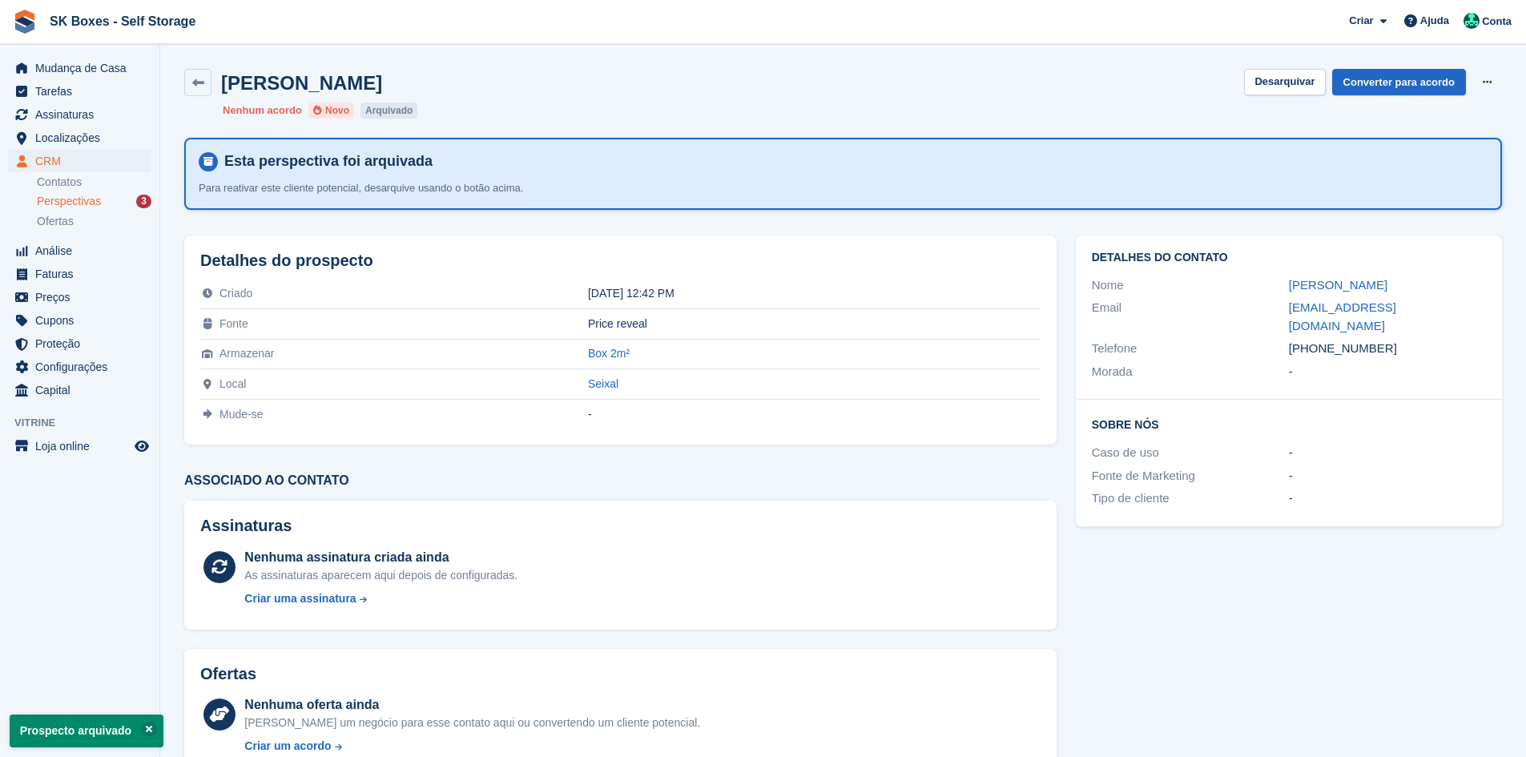
click at [93, 195] on span "Perspectivas" at bounding box center [69, 201] width 64 height 15
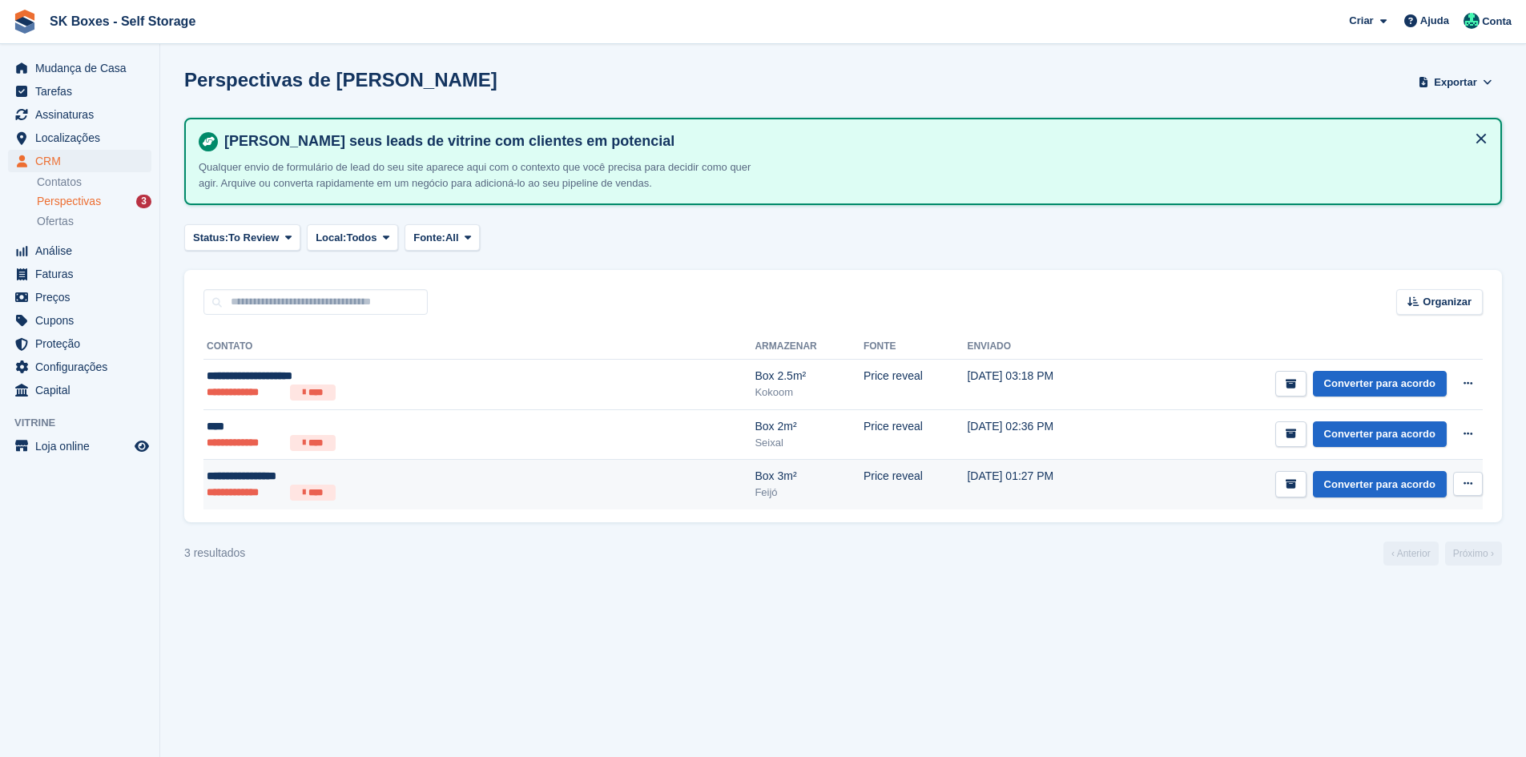
click at [399, 474] on div "**********" at bounding box center [363, 476] width 312 height 17
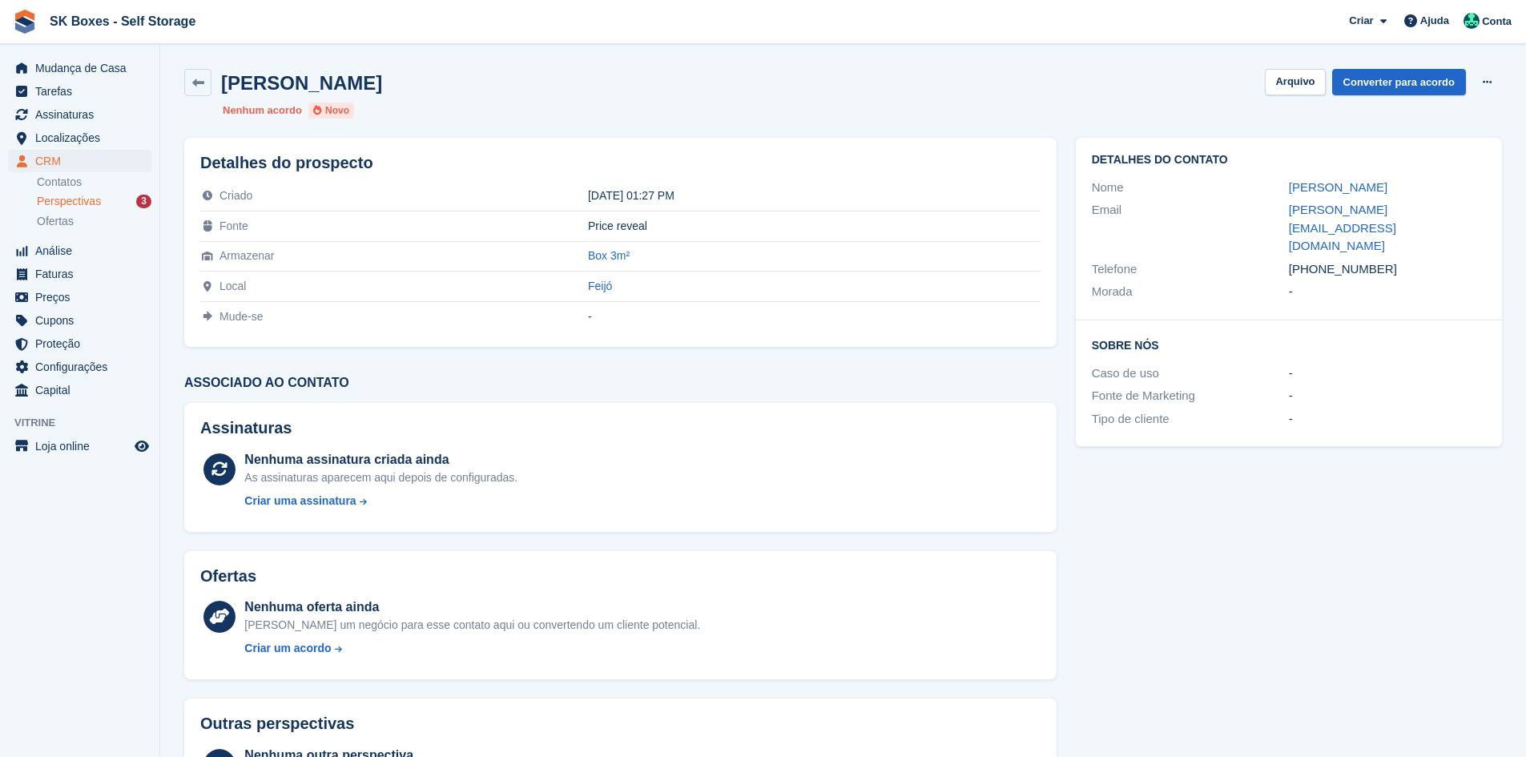
drag, startPoint x: 1286, startPoint y: 180, endPoint x: 1393, endPoint y: 175, distance: 106.6
click at [1399, 181] on div "Nome Cristina Achemann" at bounding box center [1289, 187] width 394 height 23
copy div "Cristina Achemann"
drag, startPoint x: 1281, startPoint y: 209, endPoint x: 1495, endPoint y: 231, distance: 215.0
click at [1485, 215] on div "Email cristina_achemann@hotmail.com" at bounding box center [1289, 228] width 394 height 59
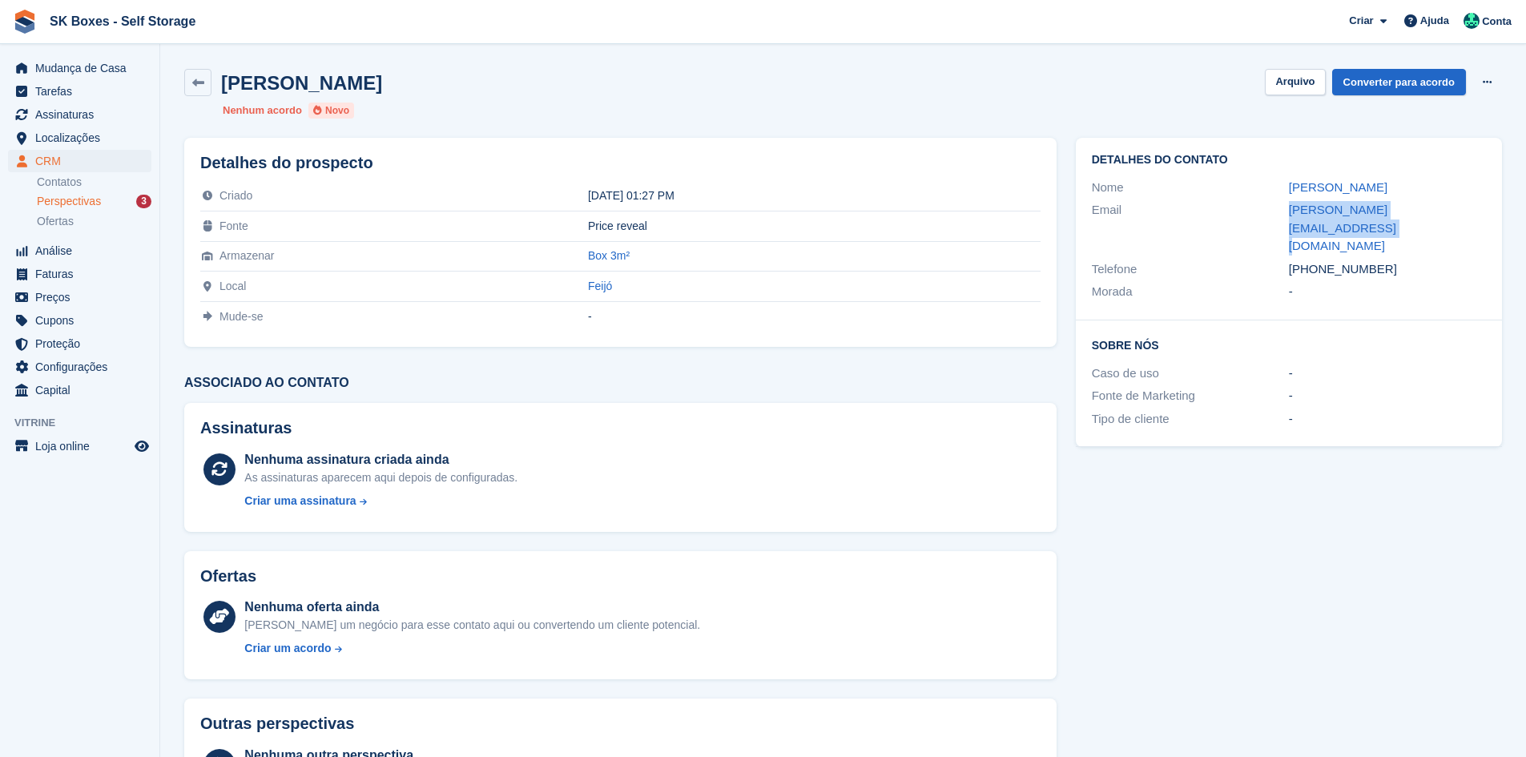
copy div "cristina_achemann@hotmail.com"
drag, startPoint x: 1388, startPoint y: 231, endPoint x: 1317, endPoint y: 233, distance: 71.3
click at [1317, 260] on div "+351928097044" at bounding box center [1387, 269] width 197 height 18
copy div "928097044"
click at [1295, 89] on button "Arquivo" at bounding box center [1295, 82] width 60 height 26
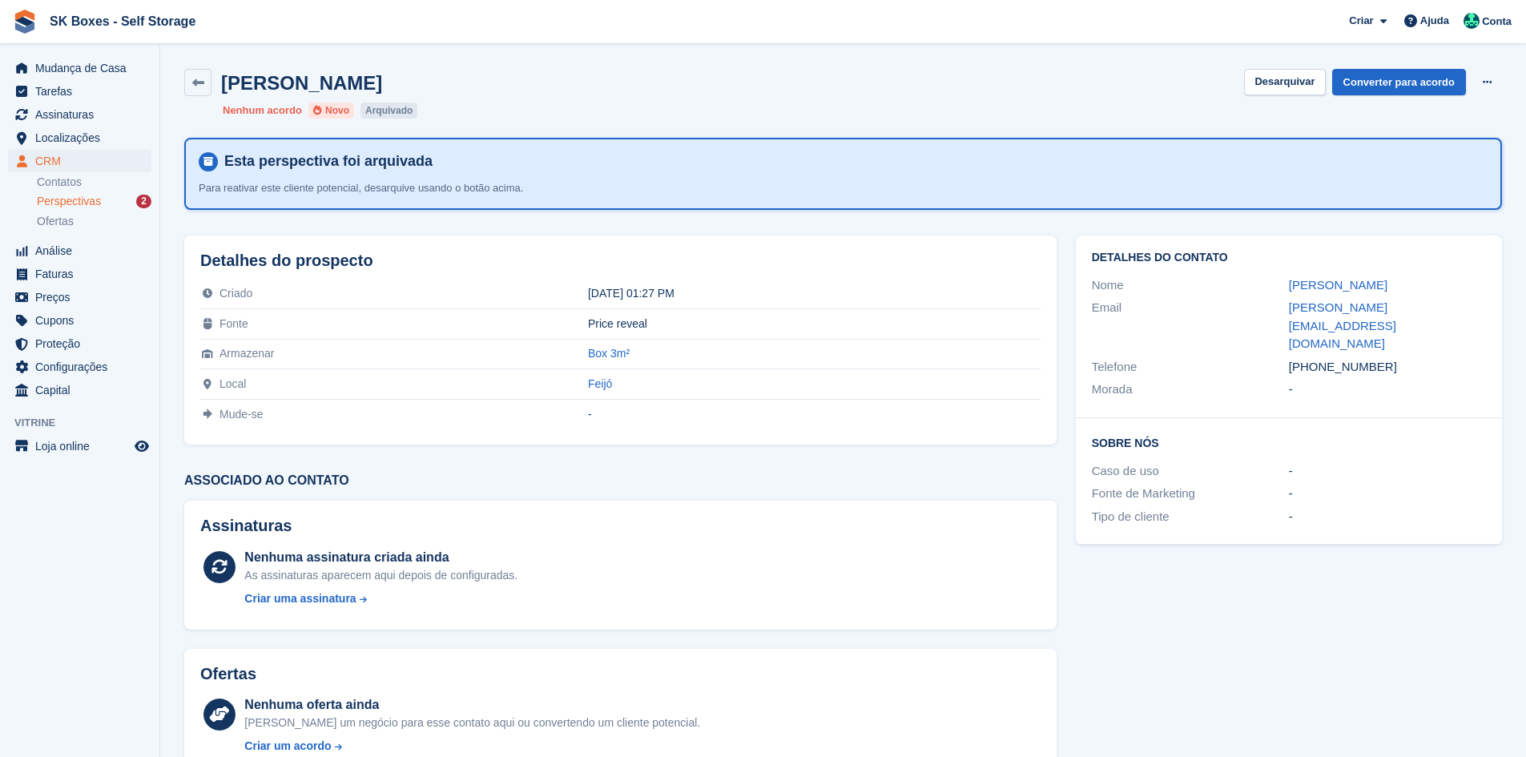
click at [116, 196] on div "Perspectivas 2" at bounding box center [94, 201] width 115 height 15
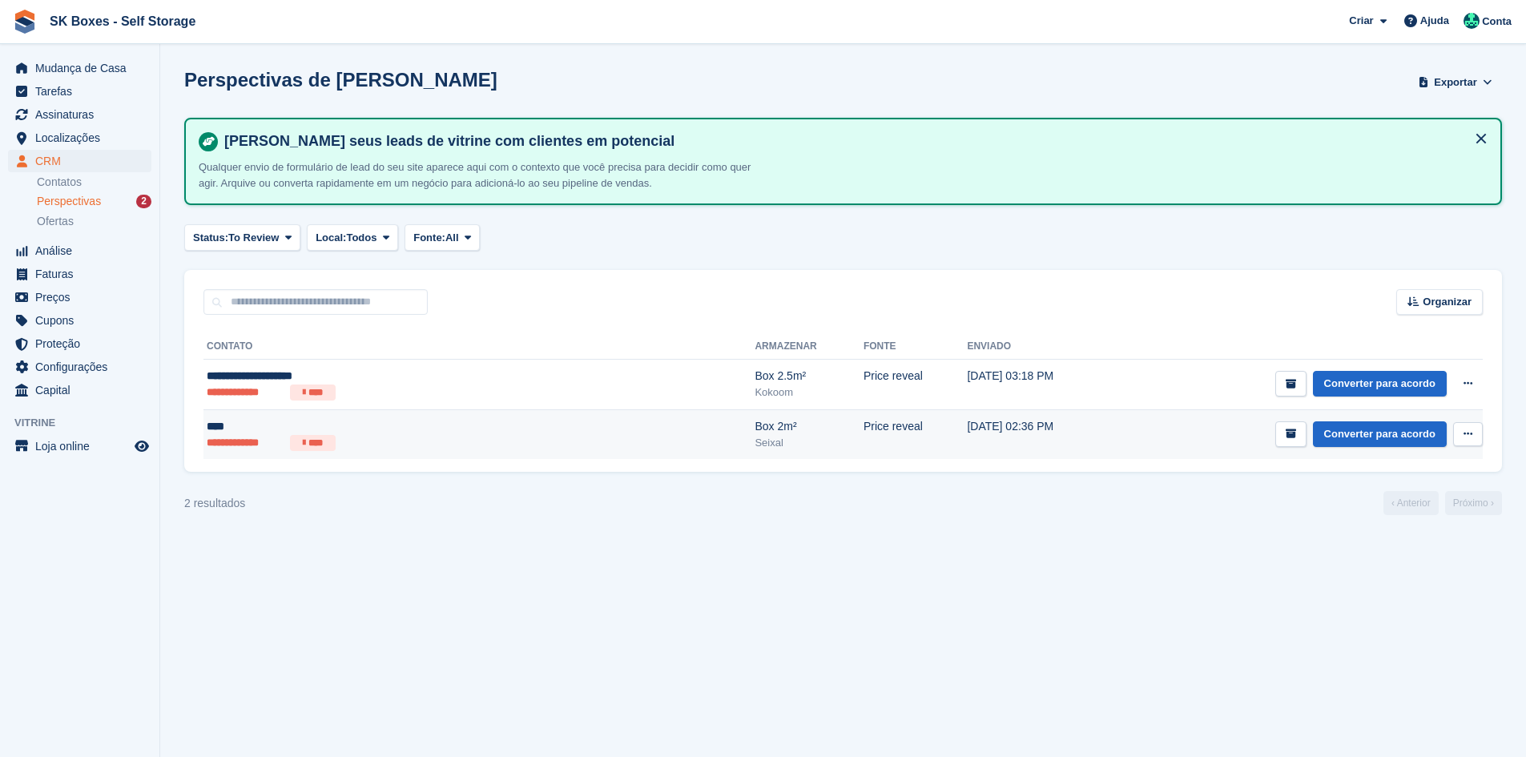
click at [360, 440] on ul "**********" at bounding box center [363, 443] width 312 height 16
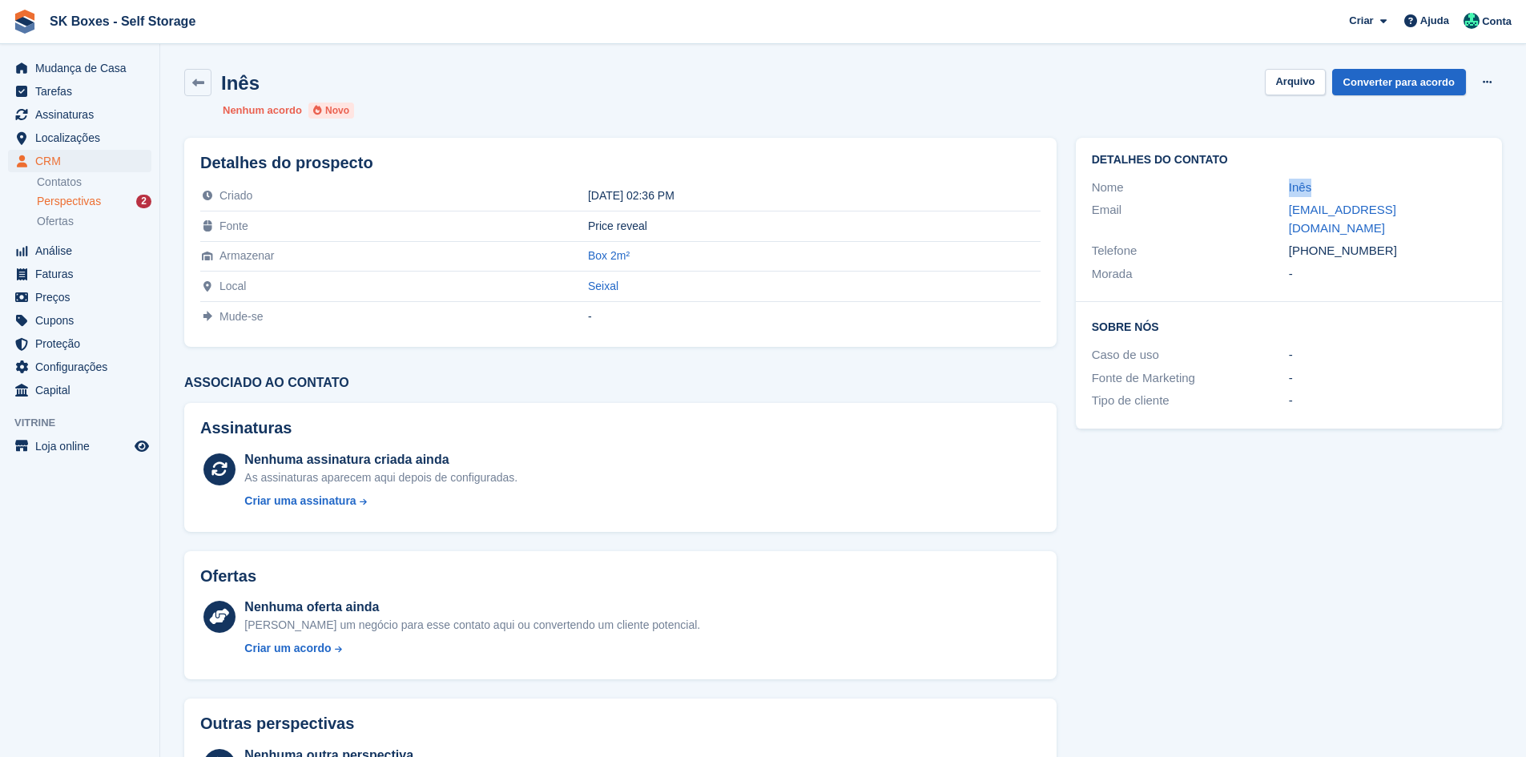
drag, startPoint x: 1255, startPoint y: 181, endPoint x: 1314, endPoint y: 185, distance: 59.4
click at [1314, 185] on div "Nome Inês" at bounding box center [1289, 187] width 394 height 23
copy div "Inês"
click at [84, 193] on link "Perspectivas 2" at bounding box center [94, 201] width 115 height 17
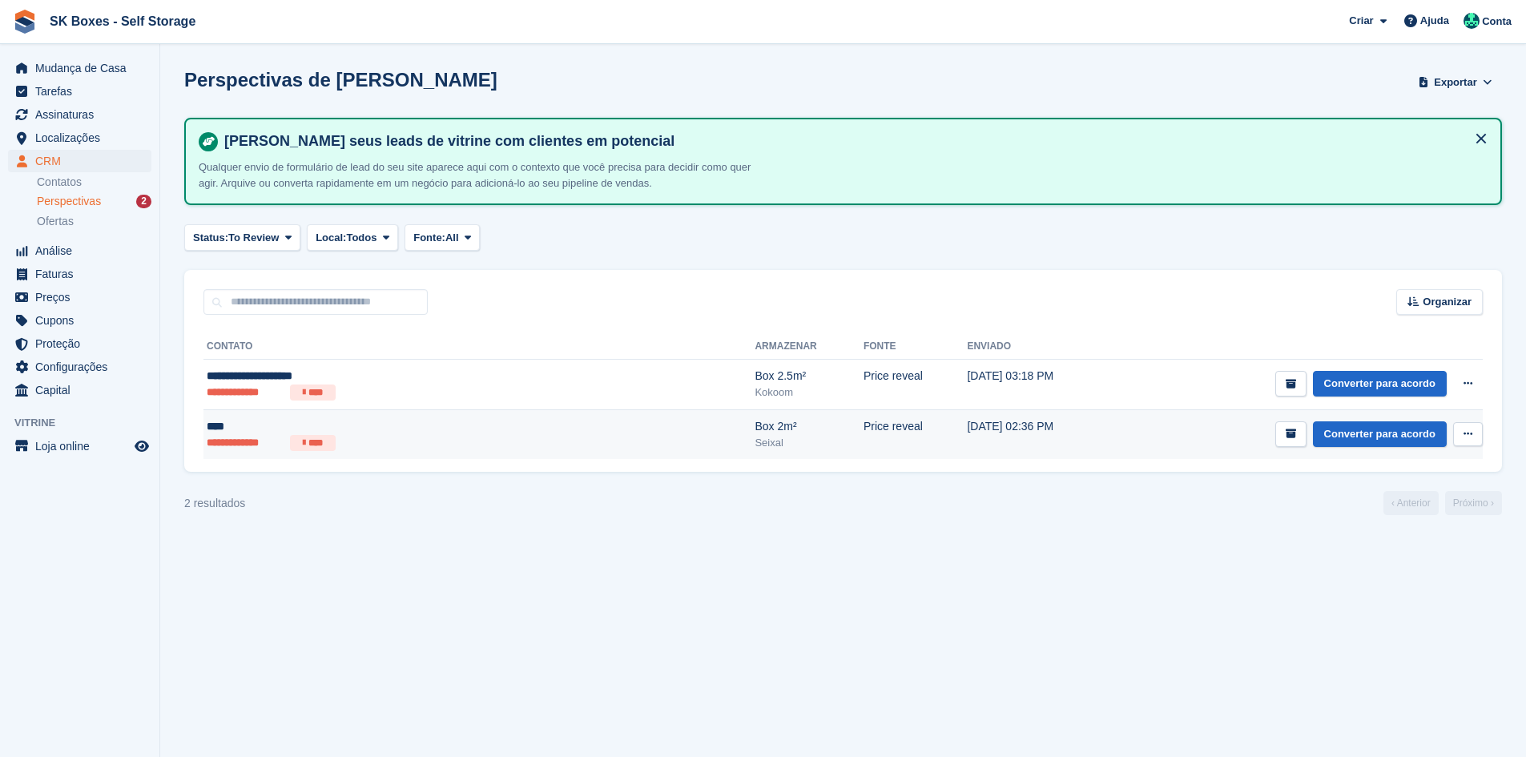
click at [497, 451] on td "**********" at bounding box center [478, 434] width 551 height 50
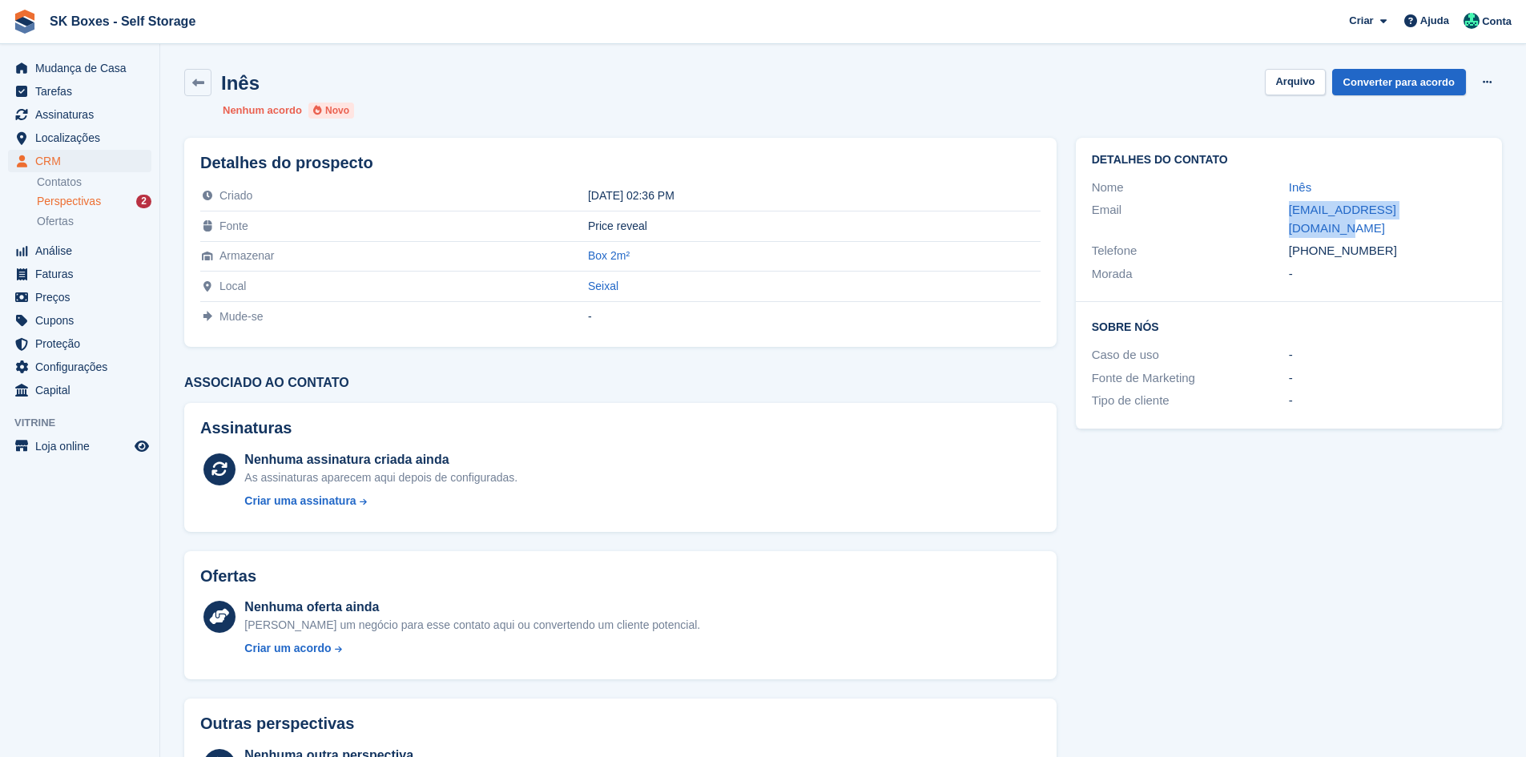
drag, startPoint x: 1250, startPoint y: 211, endPoint x: 1452, endPoint y: 206, distance: 201.9
click at [1452, 206] on div "Email inesrochajorge@gmail.com" at bounding box center [1289, 219] width 394 height 41
copy div "inesrochajorge@gmail.com"
drag, startPoint x: 1390, startPoint y: 227, endPoint x: 1315, endPoint y: 227, distance: 74.5
click at [1315, 242] on div "+351937956895" at bounding box center [1387, 251] width 197 height 18
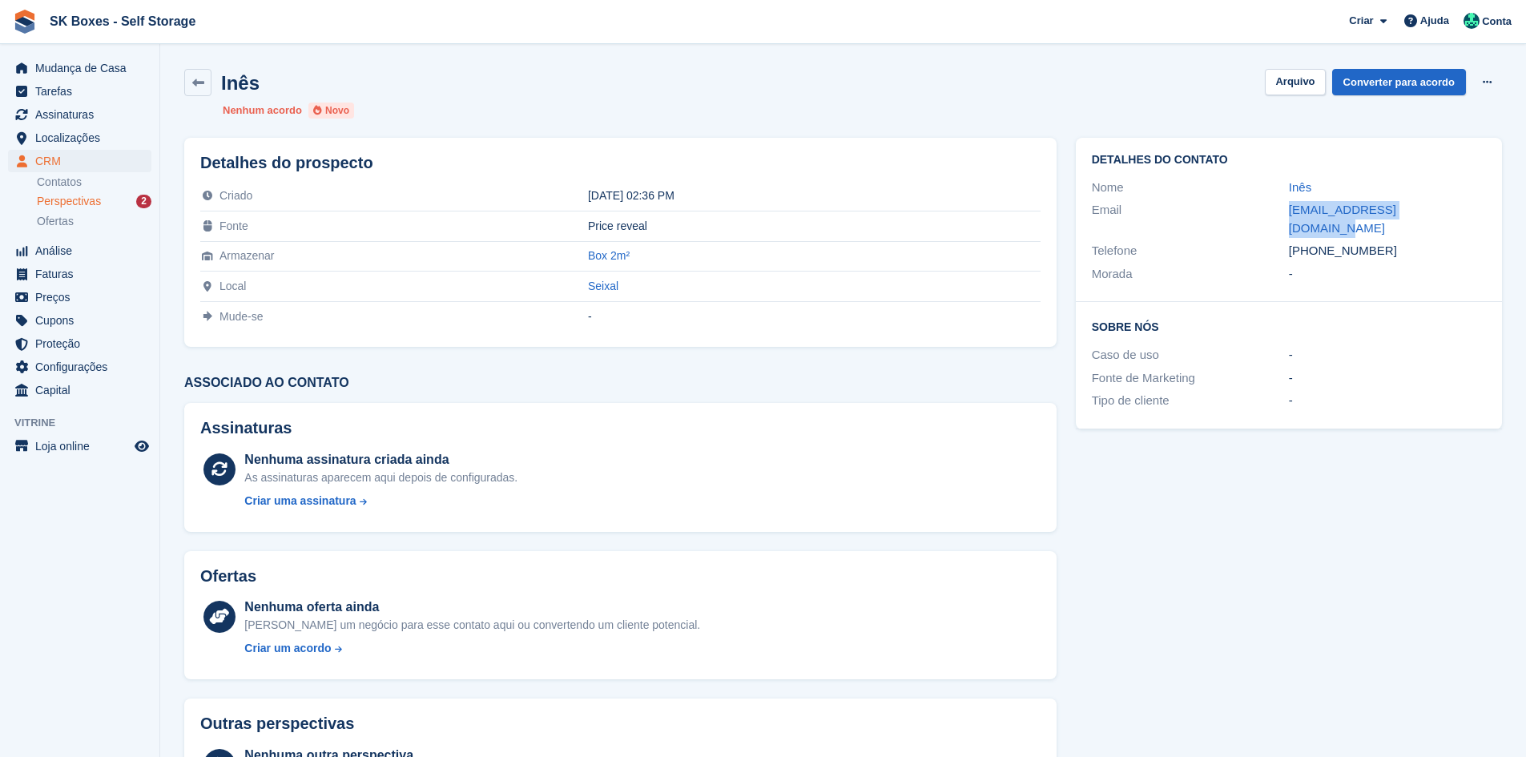
copy div "937956895"
click at [1294, 91] on button "Arquivo" at bounding box center [1295, 82] width 60 height 26
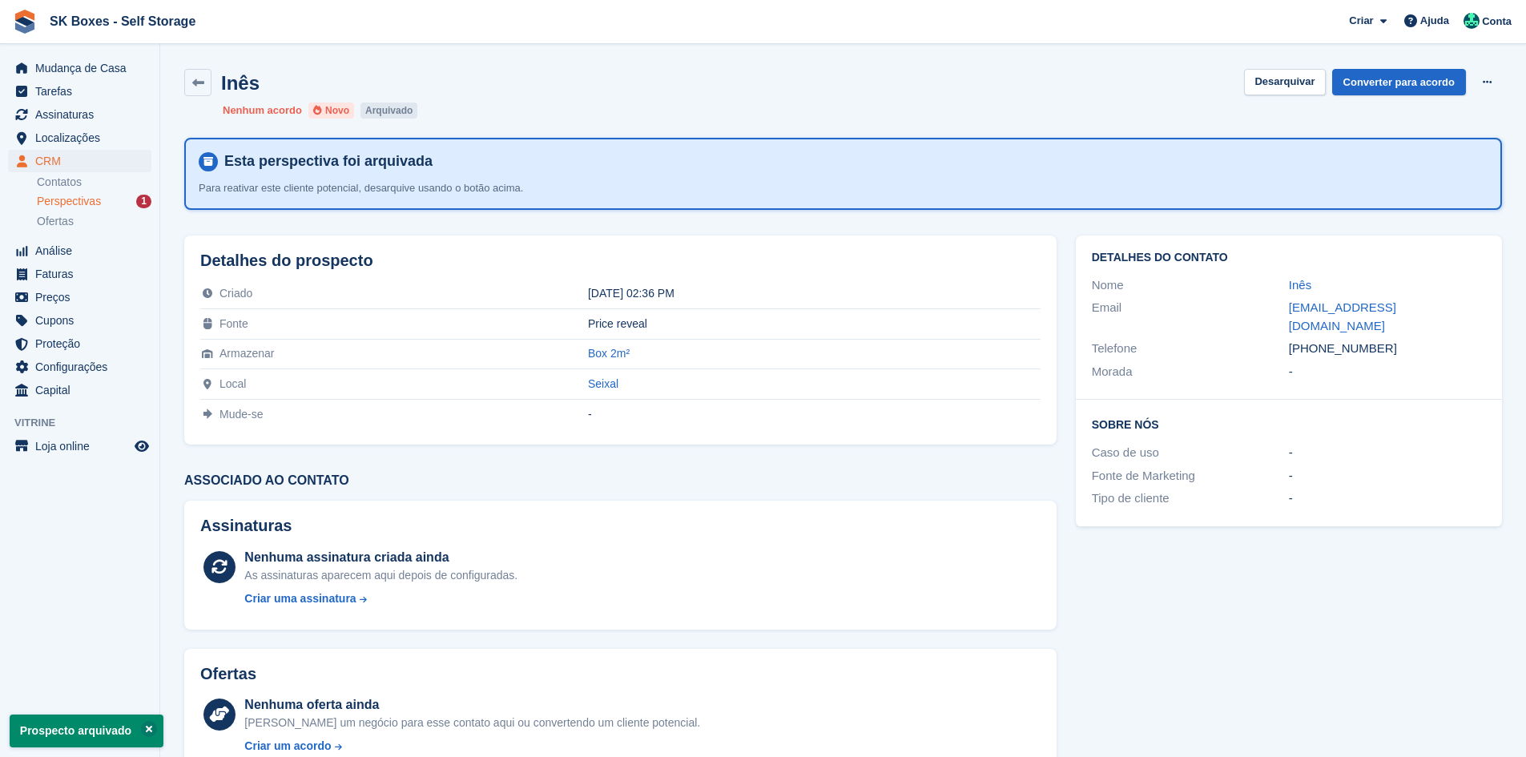
click at [77, 206] on span "Perspectivas" at bounding box center [69, 201] width 64 height 15
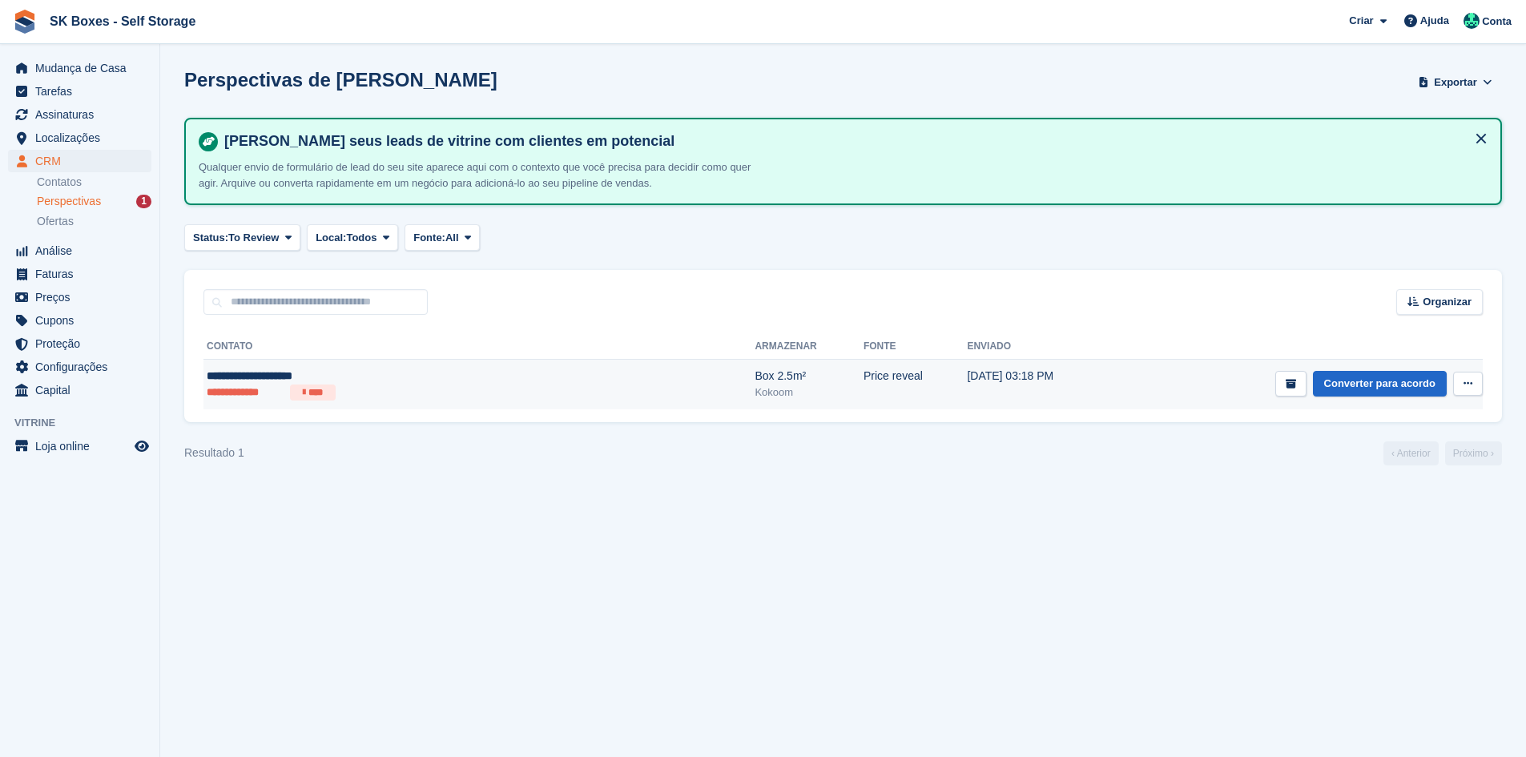
click at [280, 391] on li "**********" at bounding box center [245, 392] width 77 height 16
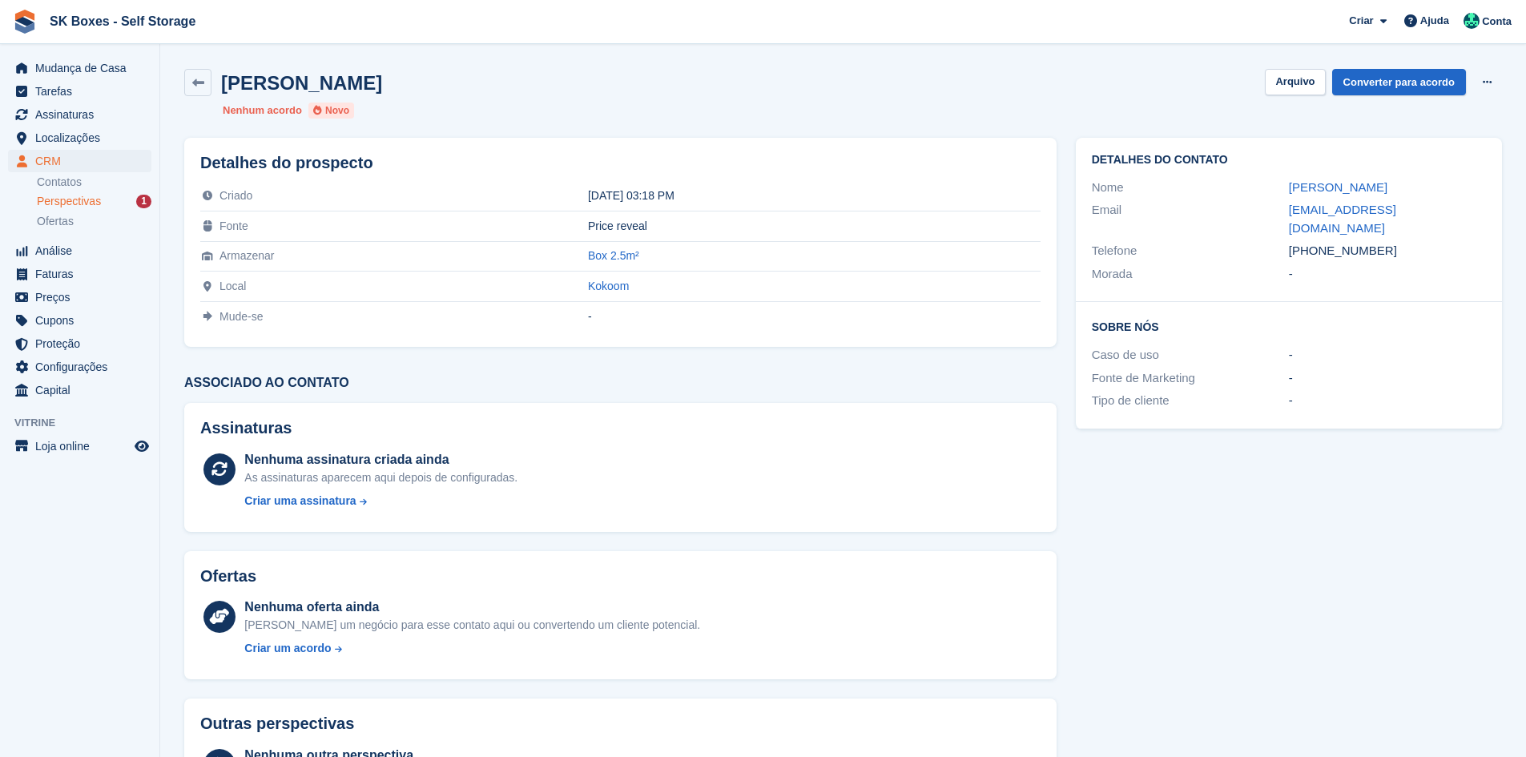
drag, startPoint x: 1306, startPoint y: 186, endPoint x: 1431, endPoint y: 177, distance: 126.1
click at [1431, 177] on div "Nome [PERSON_NAME]" at bounding box center [1289, 187] width 394 height 23
copy div "[PERSON_NAME]"
click at [1272, 214] on div "Email" at bounding box center [1190, 219] width 197 height 36
drag, startPoint x: 1326, startPoint y: 208, endPoint x: 1407, endPoint y: 209, distance: 80.9
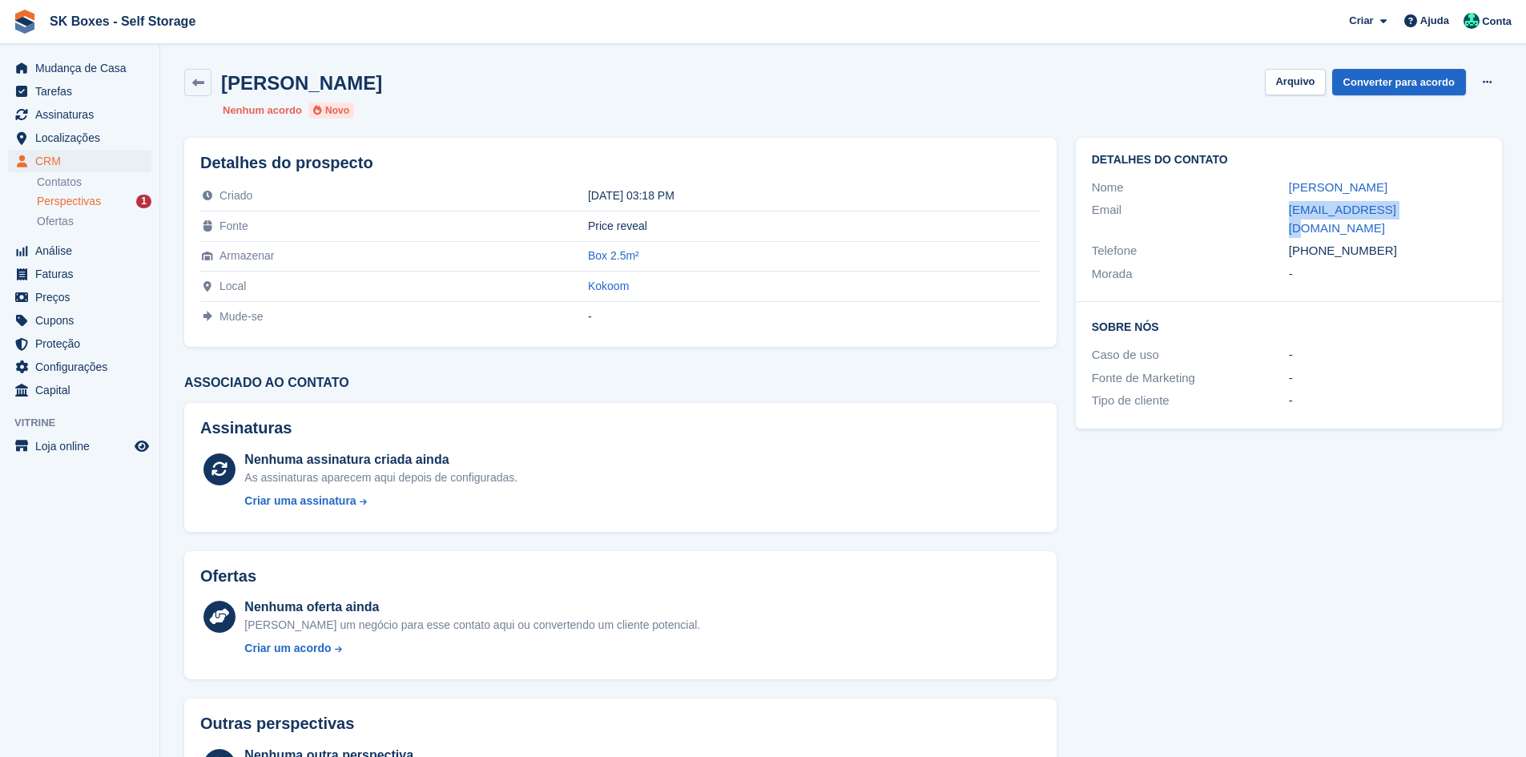
click at [1407, 209] on div "Email [EMAIL_ADDRESS][DOMAIN_NAME]" at bounding box center [1289, 219] width 394 height 41
copy div "[EMAIL_ADDRESS][DOMAIN_NAME]"
drag, startPoint x: 1386, startPoint y: 235, endPoint x: 1317, endPoint y: 241, distance: 69.2
click at [1317, 242] on div "[PHONE_NUMBER]" at bounding box center [1387, 251] width 197 height 18
copy div "966096000"
